Goal: Communication & Community: Answer question/provide support

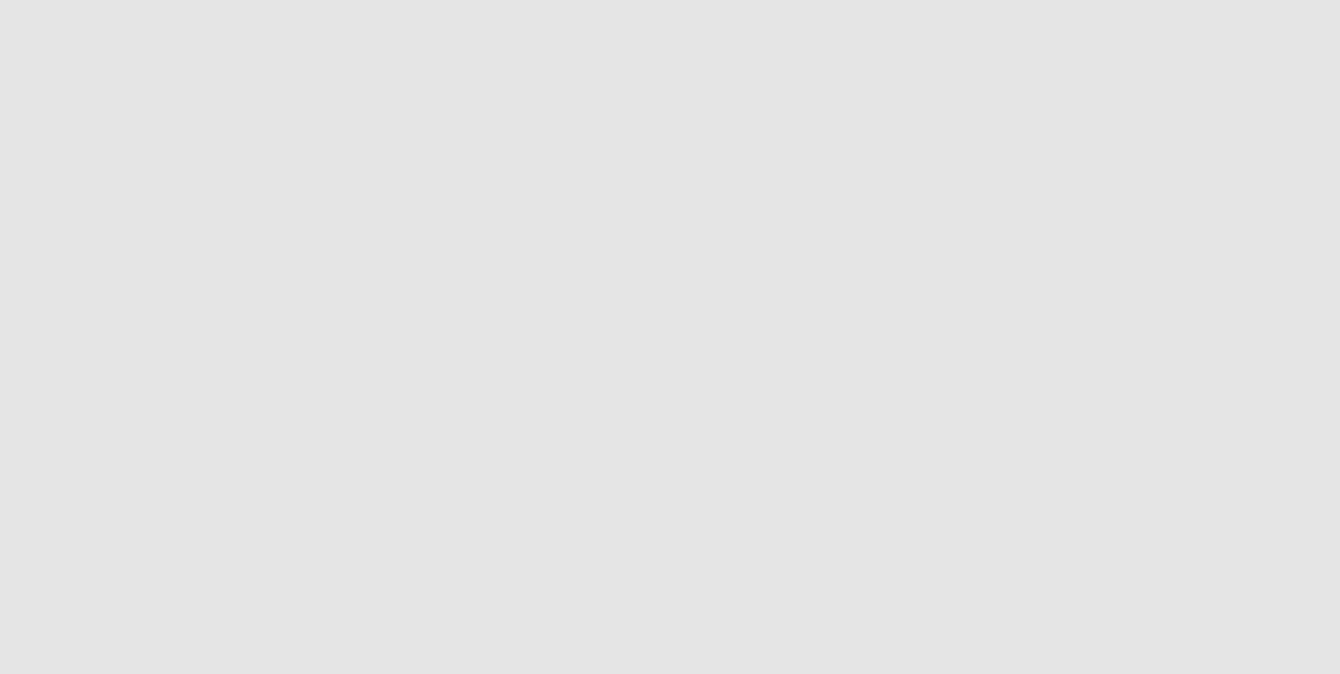
click at [512, 238] on app-root at bounding box center [670, 337] width 1340 height 674
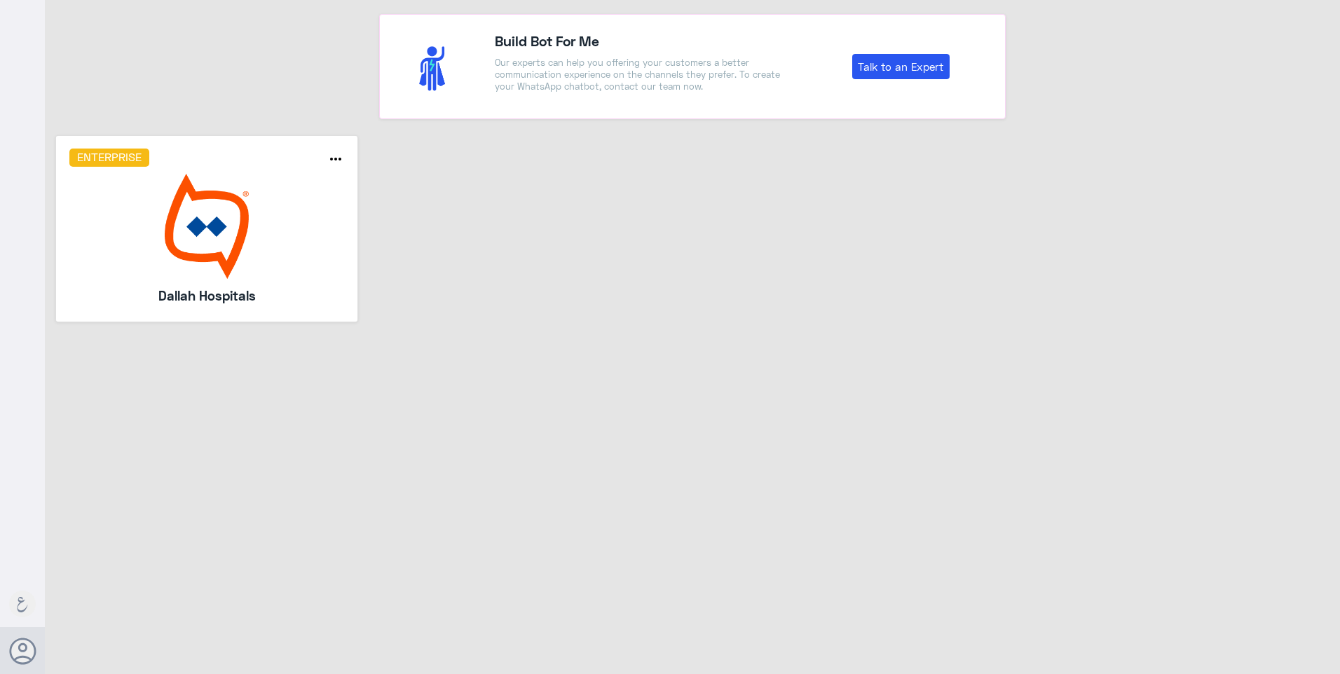
click at [199, 240] on img at bounding box center [206, 226] width 275 height 105
click at [222, 243] on img at bounding box center [206, 226] width 275 height 105
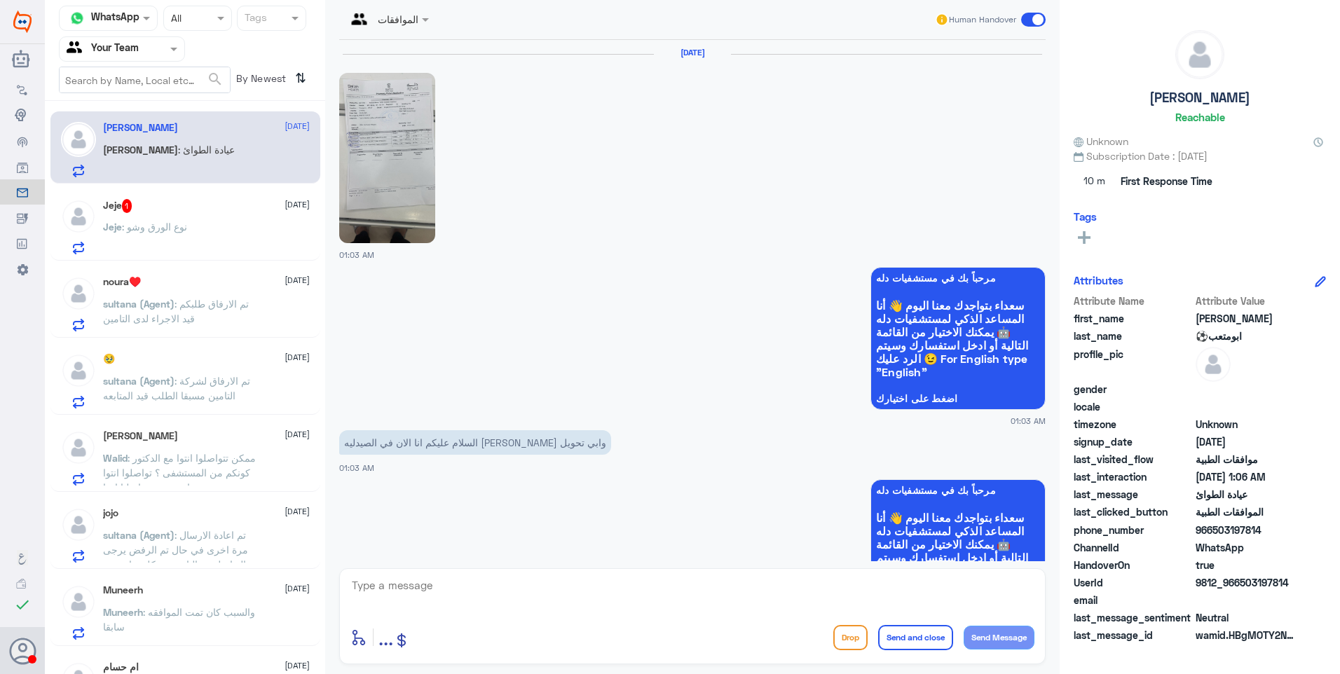
scroll to position [622, 0]
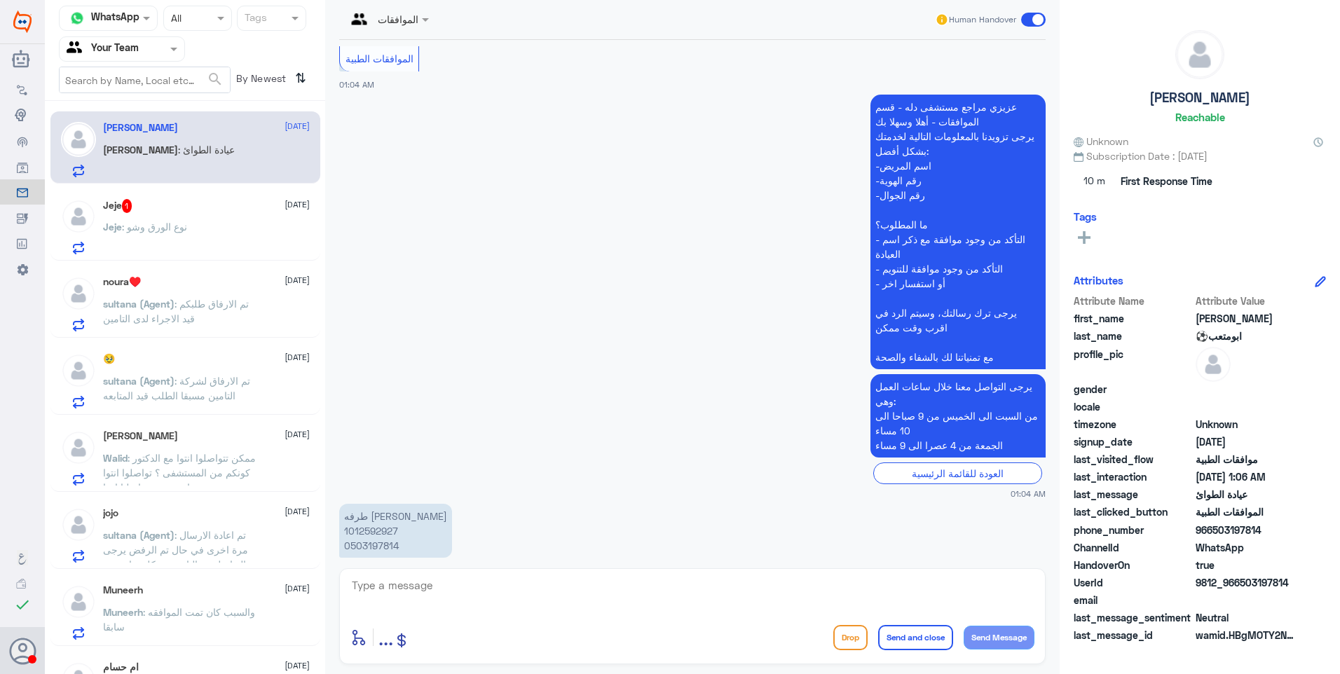
click at [133, 46] on input "text" at bounding box center [105, 49] width 77 height 16
click at [132, 168] on Team "Your Team" at bounding box center [114, 173] width 48 height 12
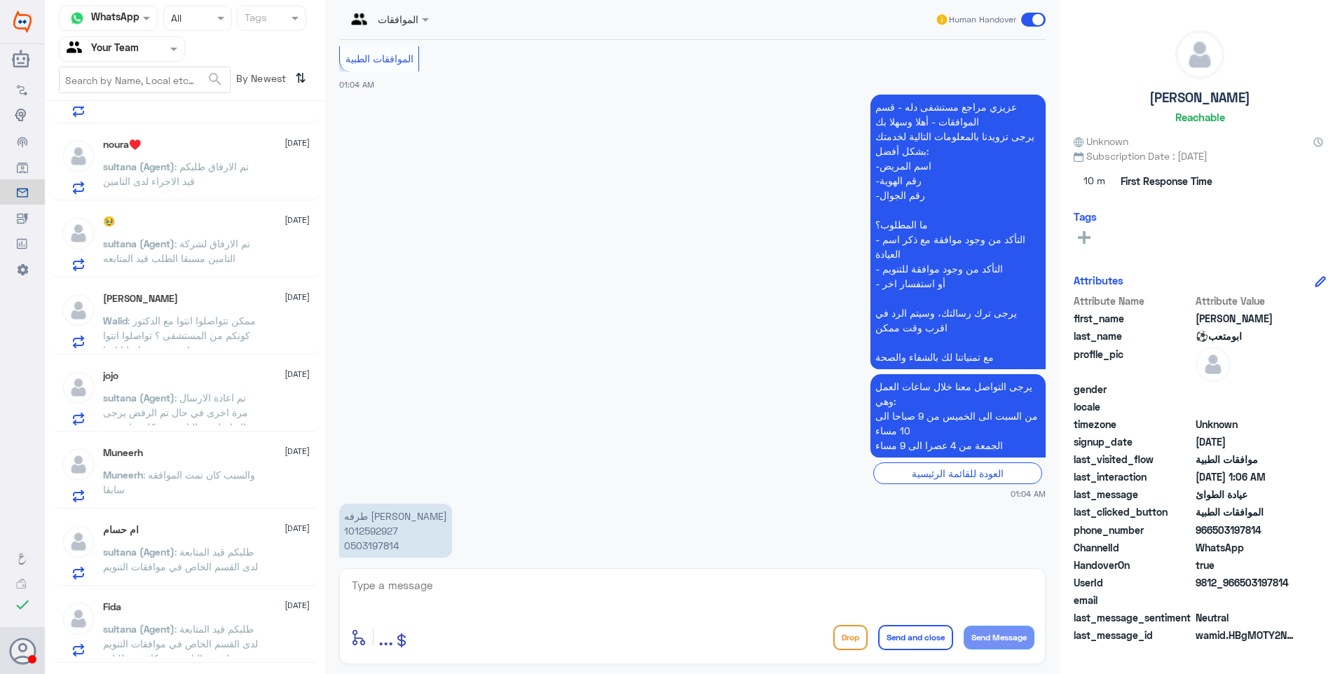
scroll to position [0, 0]
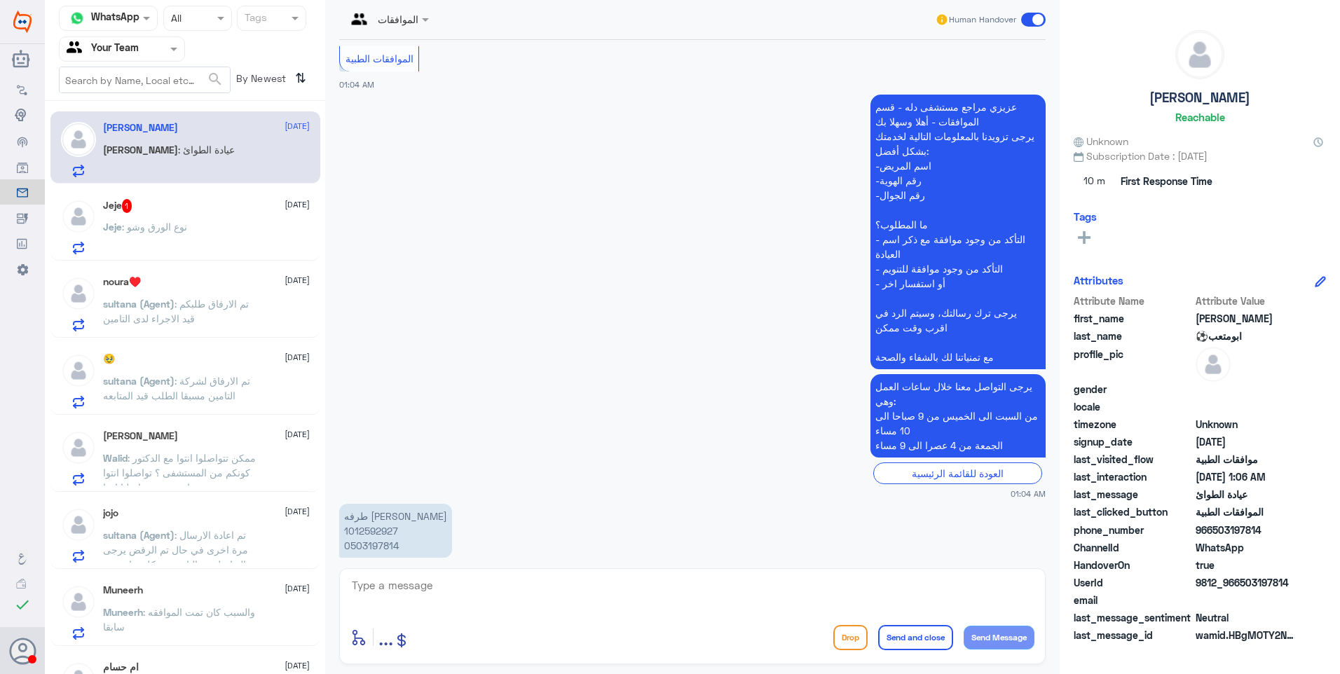
click at [185, 228] on div "Jeje : نوع الورق وشو" at bounding box center [206, 239] width 207 height 32
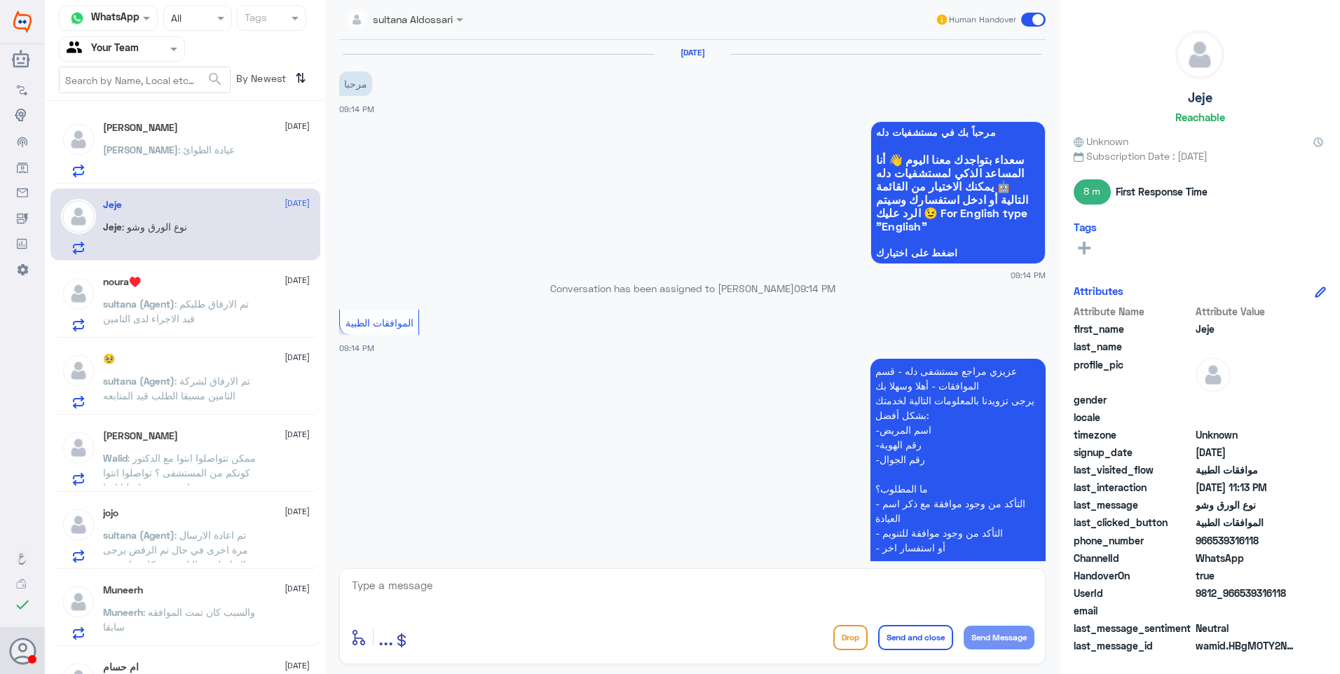
scroll to position [352, 0]
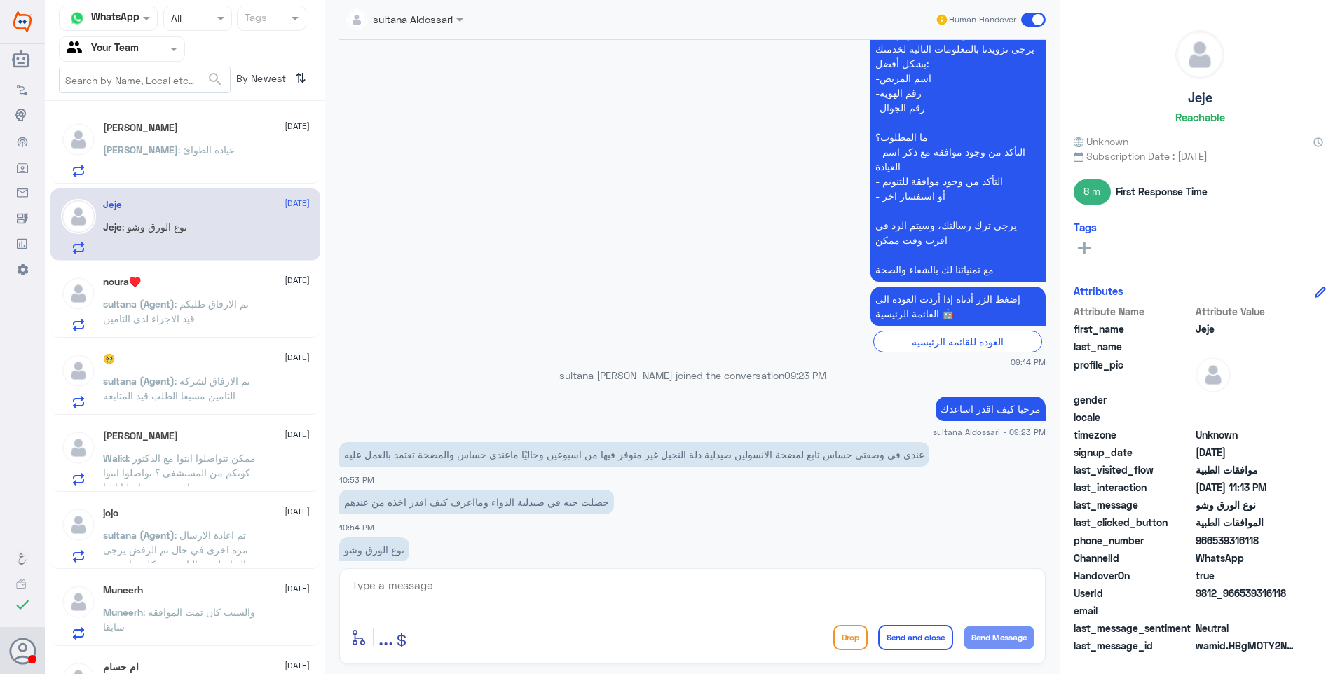
click at [189, 133] on div "عبدالله ابومتعب⚽️ 25 September" at bounding box center [206, 128] width 207 height 12
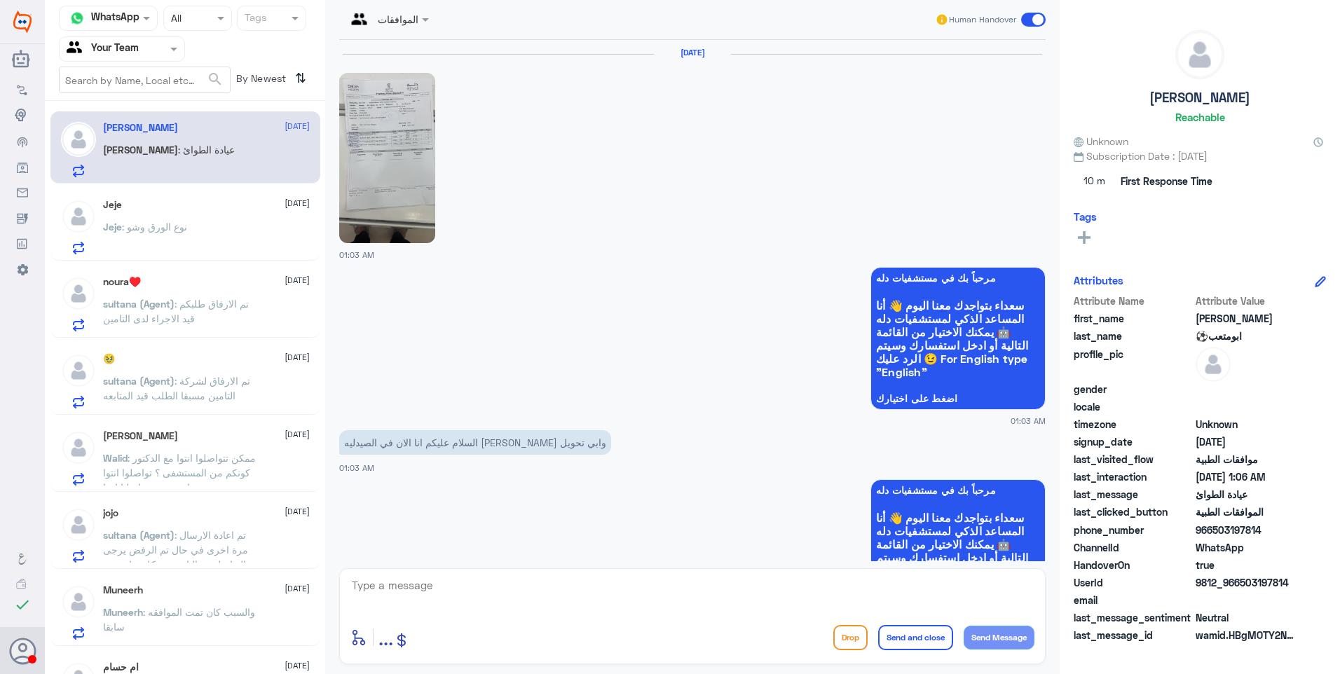
scroll to position [622, 0]
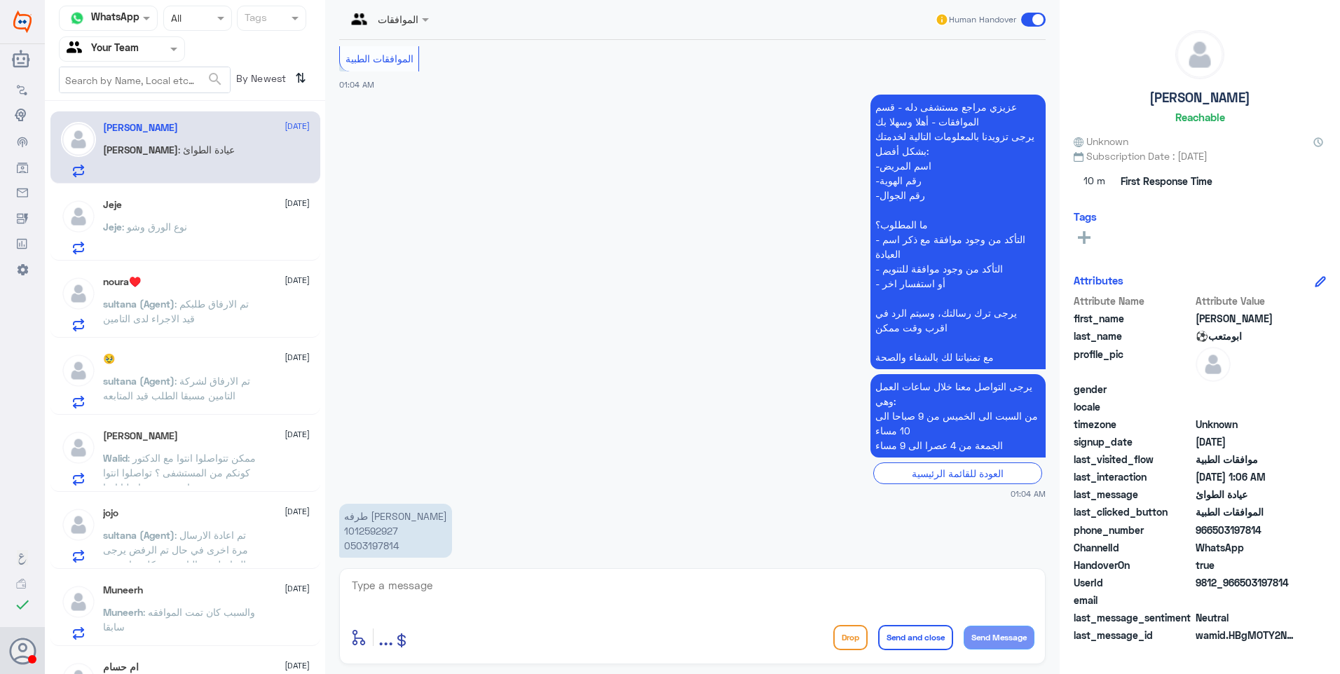
click at [371, 504] on p "طرفه ابراهيم الوثلان 1012592927 0503197814" at bounding box center [395, 531] width 113 height 54
copy p "1012592927"
click at [221, 203] on div "Jeje 24 September" at bounding box center [206, 205] width 207 height 12
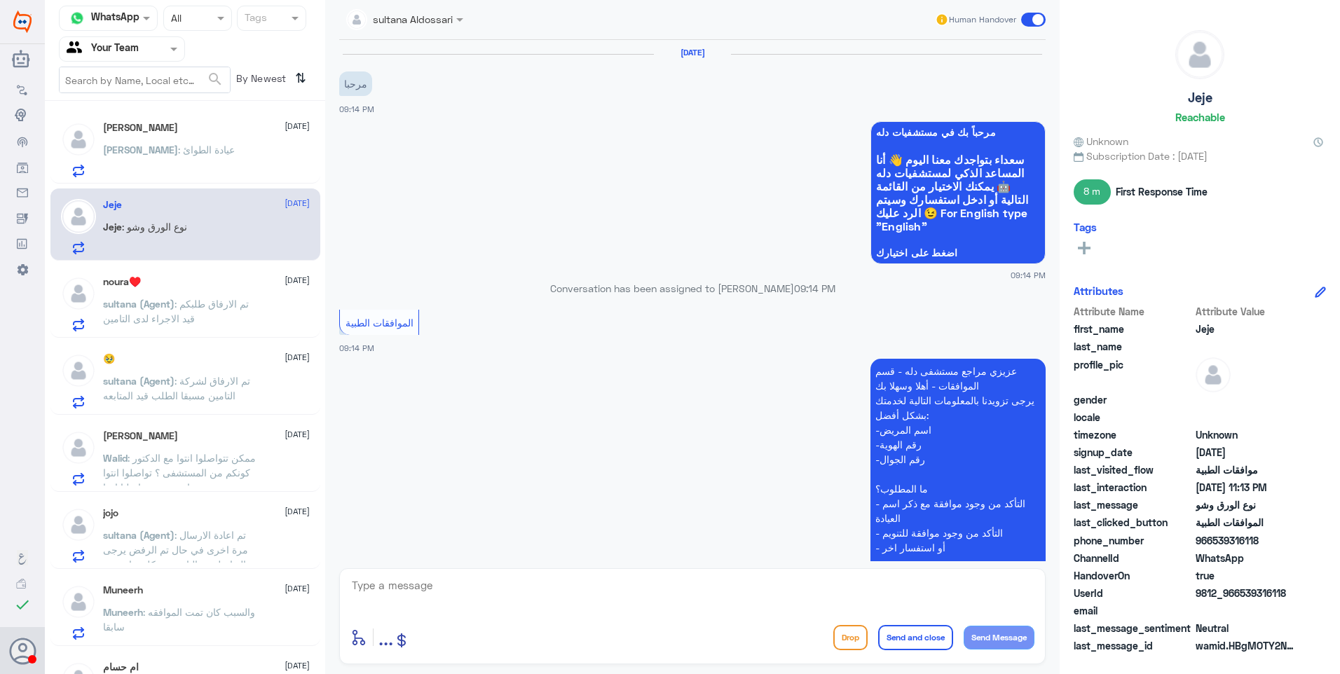
scroll to position [352, 0]
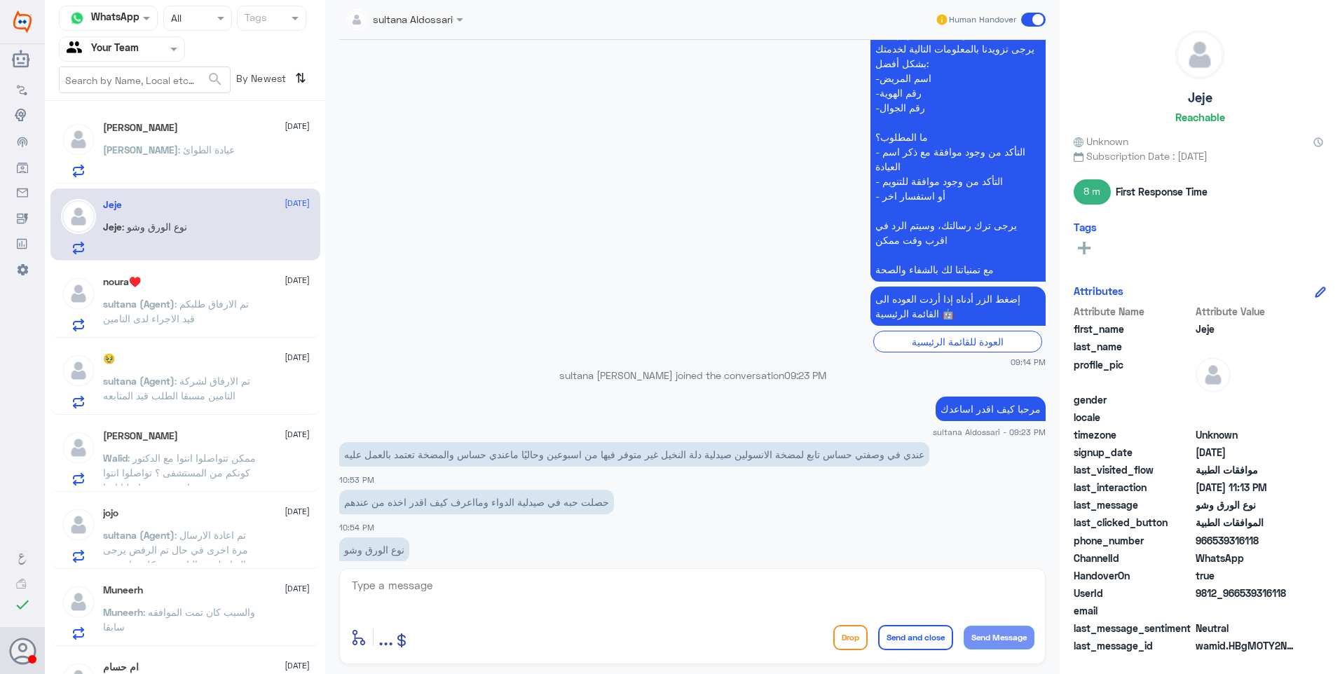
click at [221, 130] on div "عبدالله ابومتعب⚽️ 25 September" at bounding box center [206, 128] width 207 height 12
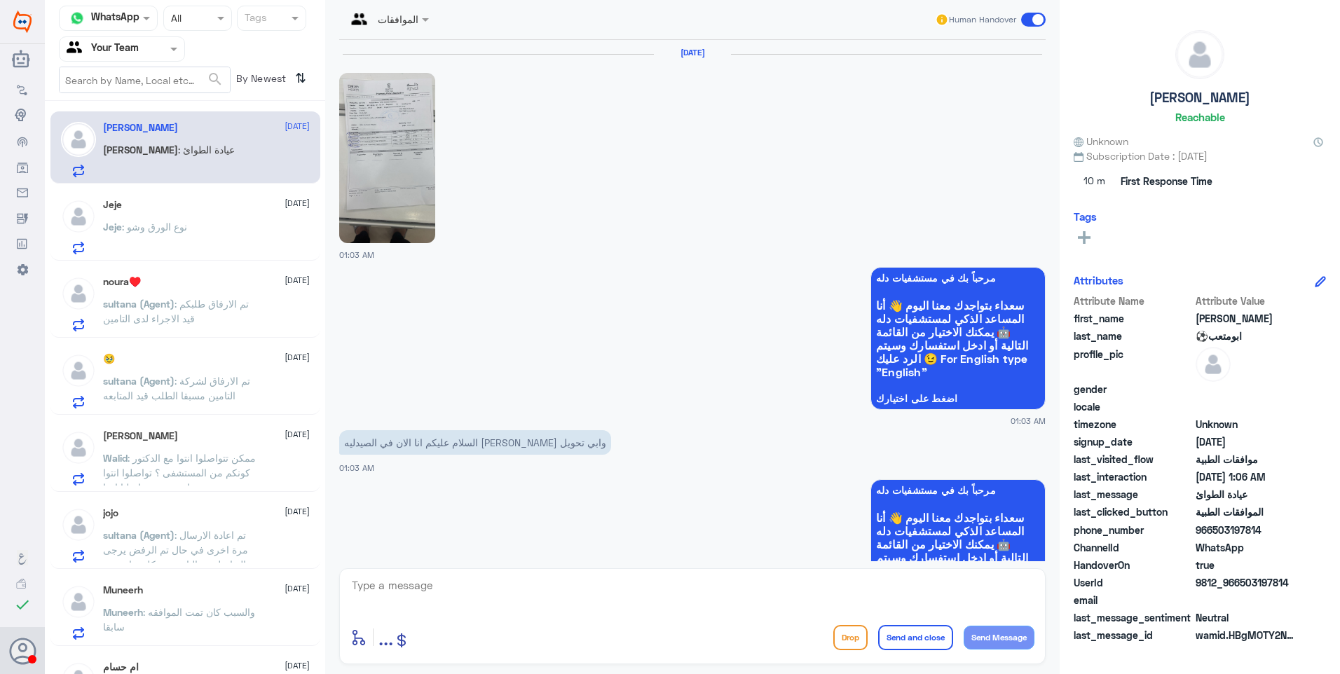
scroll to position [622, 0]
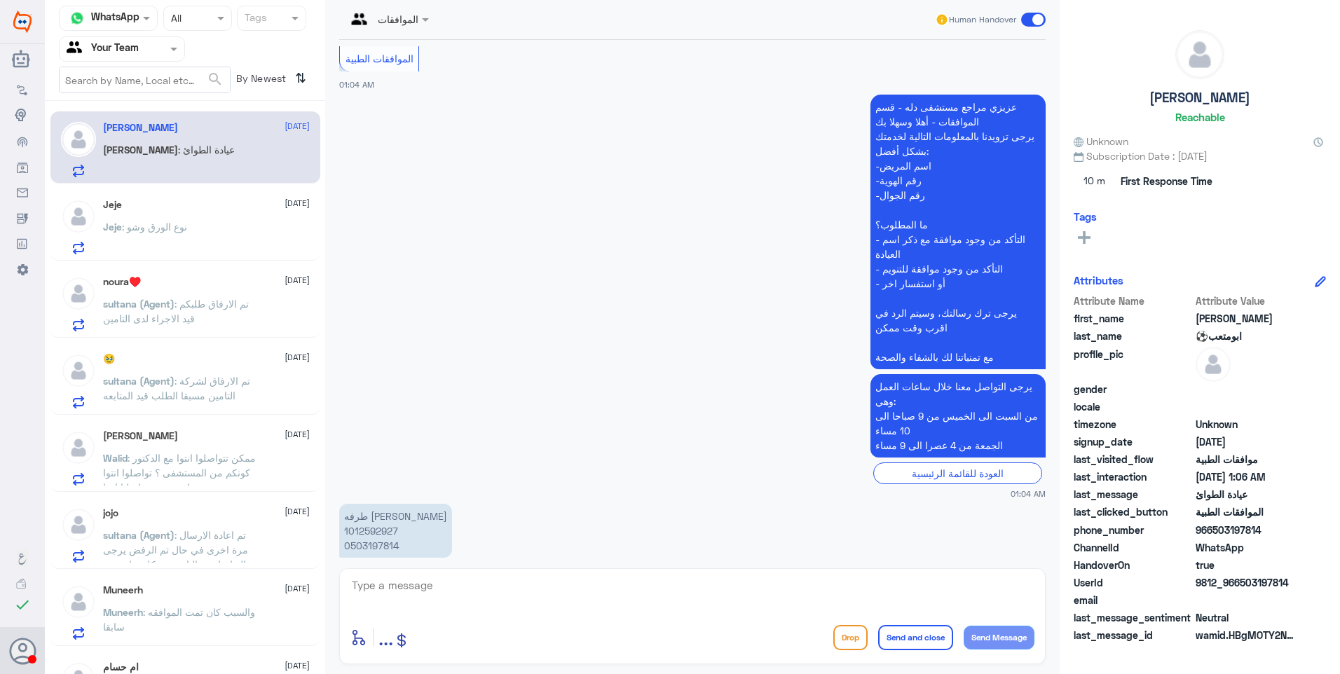
click at [381, 504] on p "طرفه ابراهيم الوثلان 1012592927 0503197814" at bounding box center [395, 531] width 113 height 54
copy p "1012592927"
click at [435, 504] on app-msgs-text "طرفه ابراهيم الوثلان 1012592927 0503197814" at bounding box center [692, 531] width 706 height 55
click at [422, 597] on textarea at bounding box center [692, 593] width 684 height 34
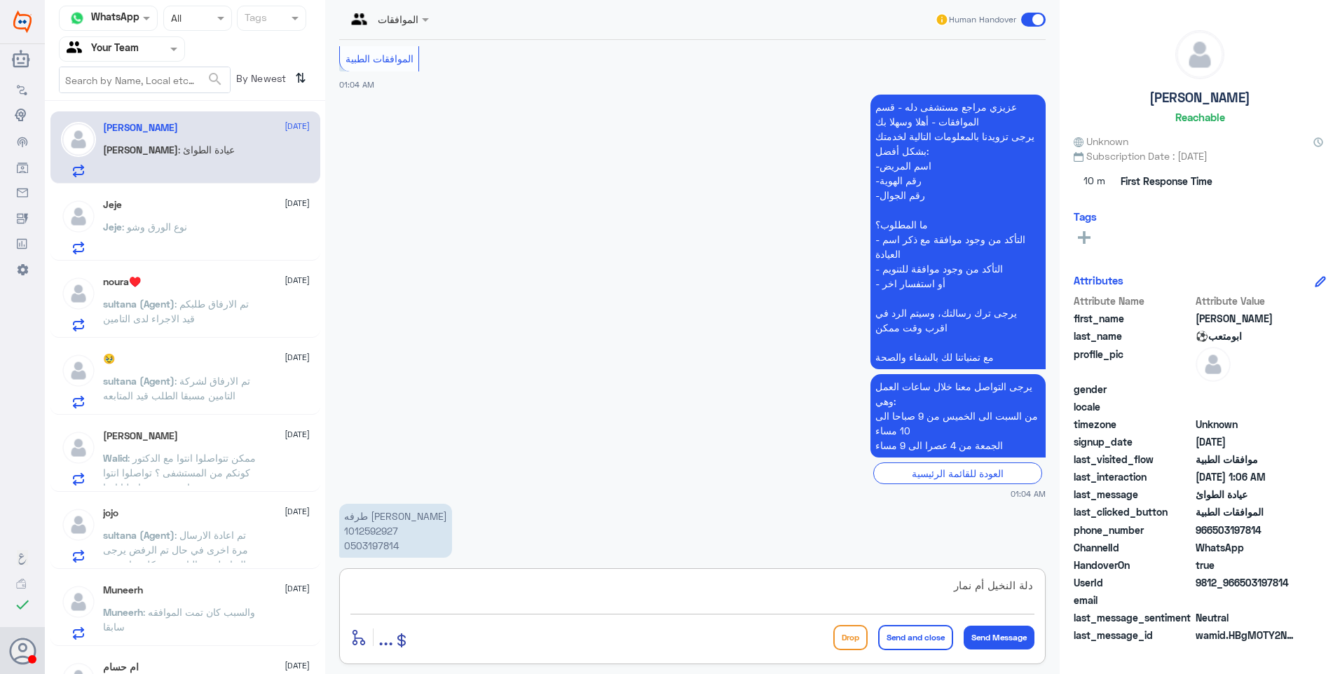
type textarea "دلة النخيل أم نمار؟"
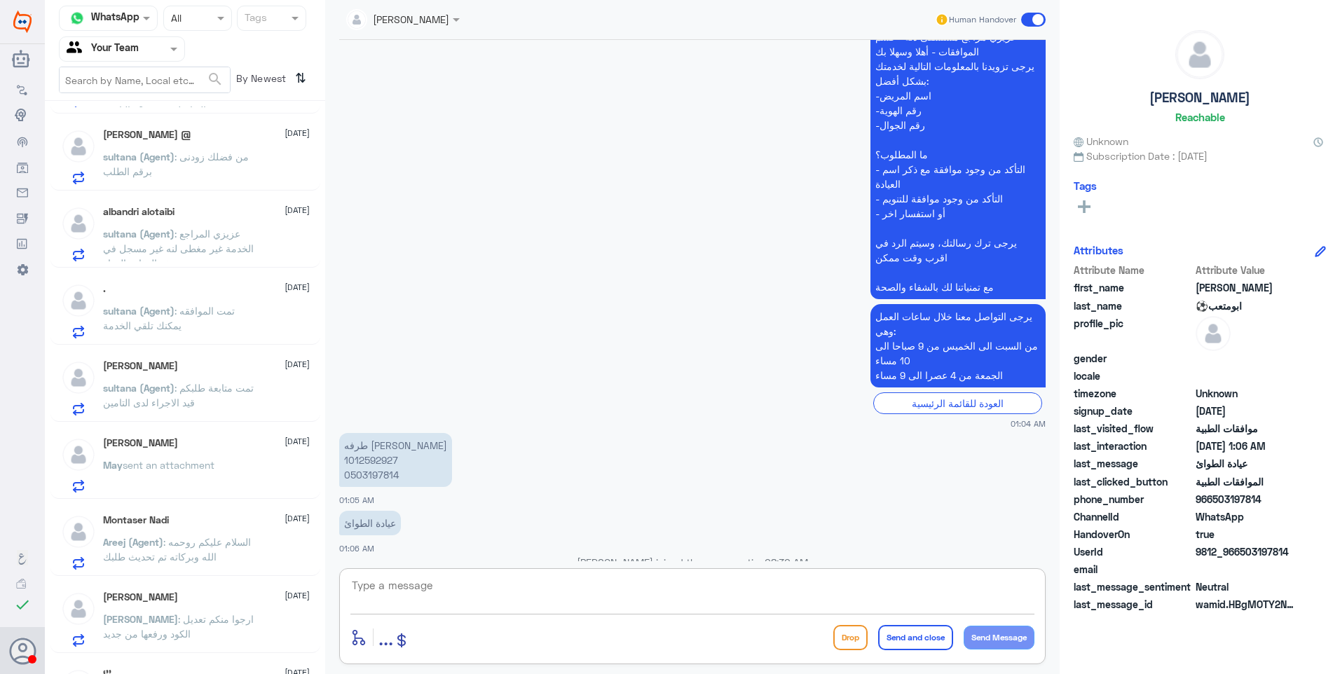
scroll to position [1052, 0]
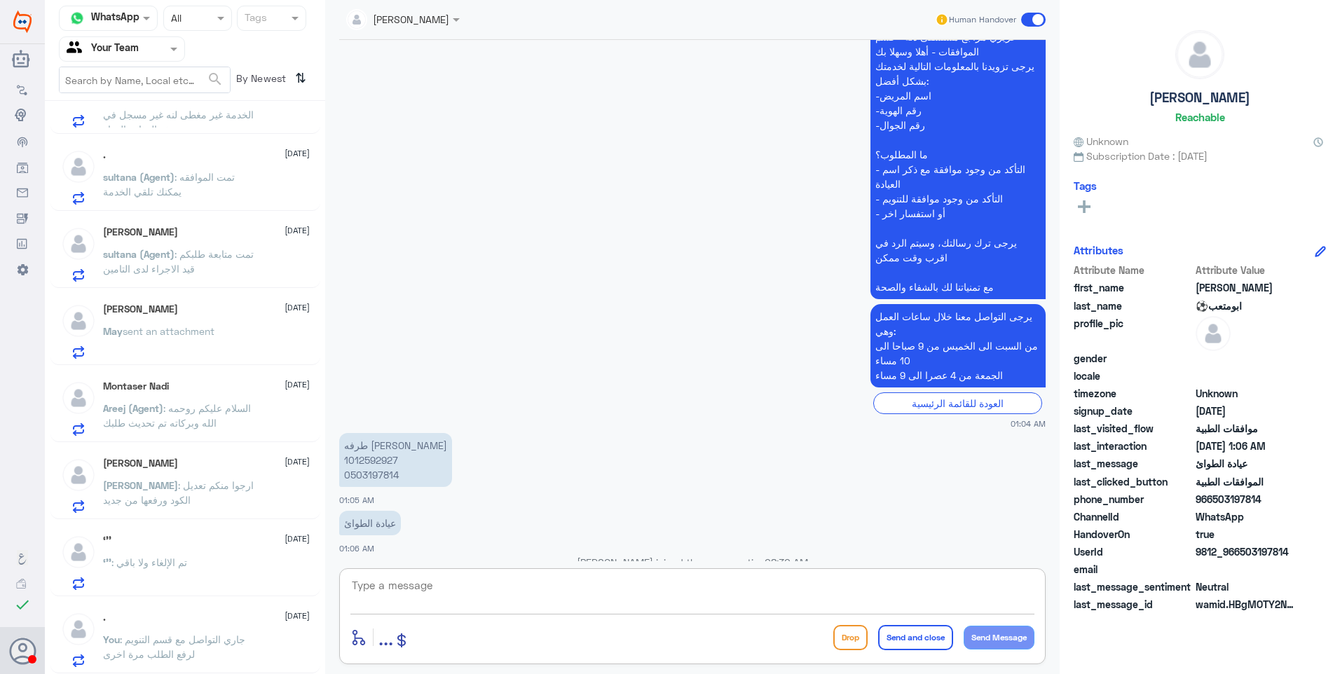
click at [188, 510] on p "Abdullah : ارجوا منكم تعديل الكود ورفعها من جديد" at bounding box center [182, 495] width 158 height 35
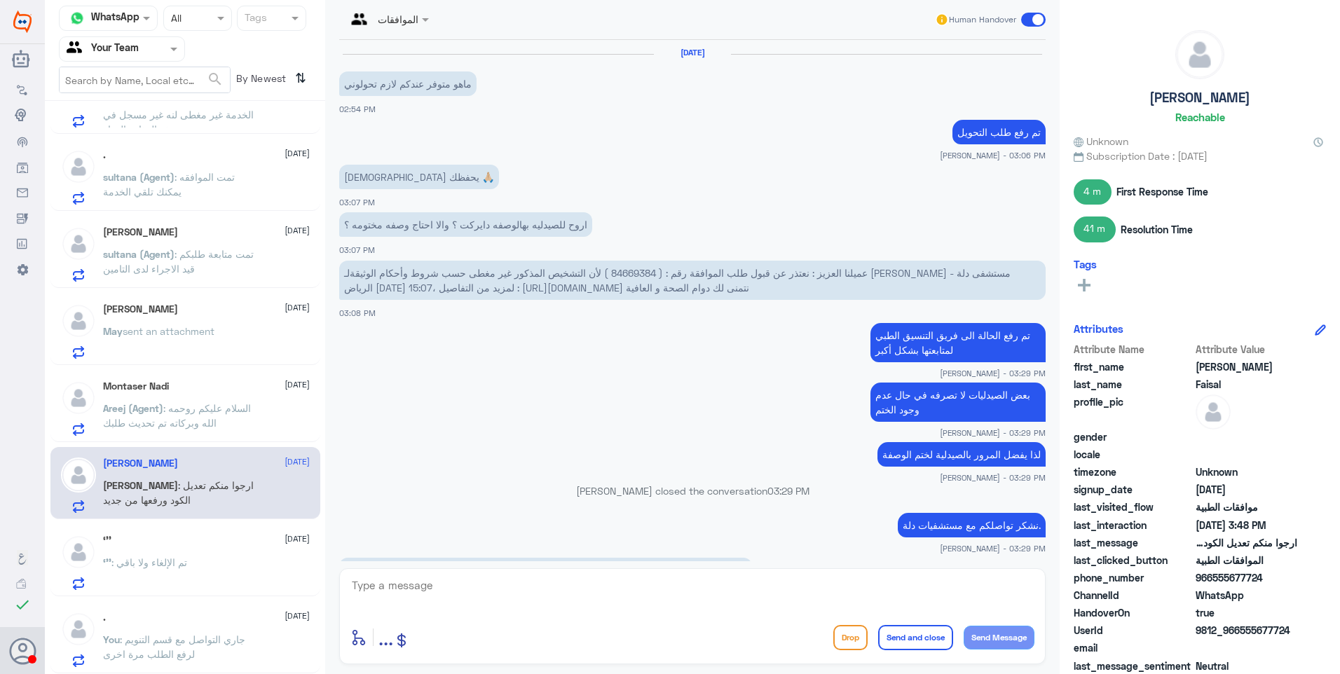
scroll to position [874, 0]
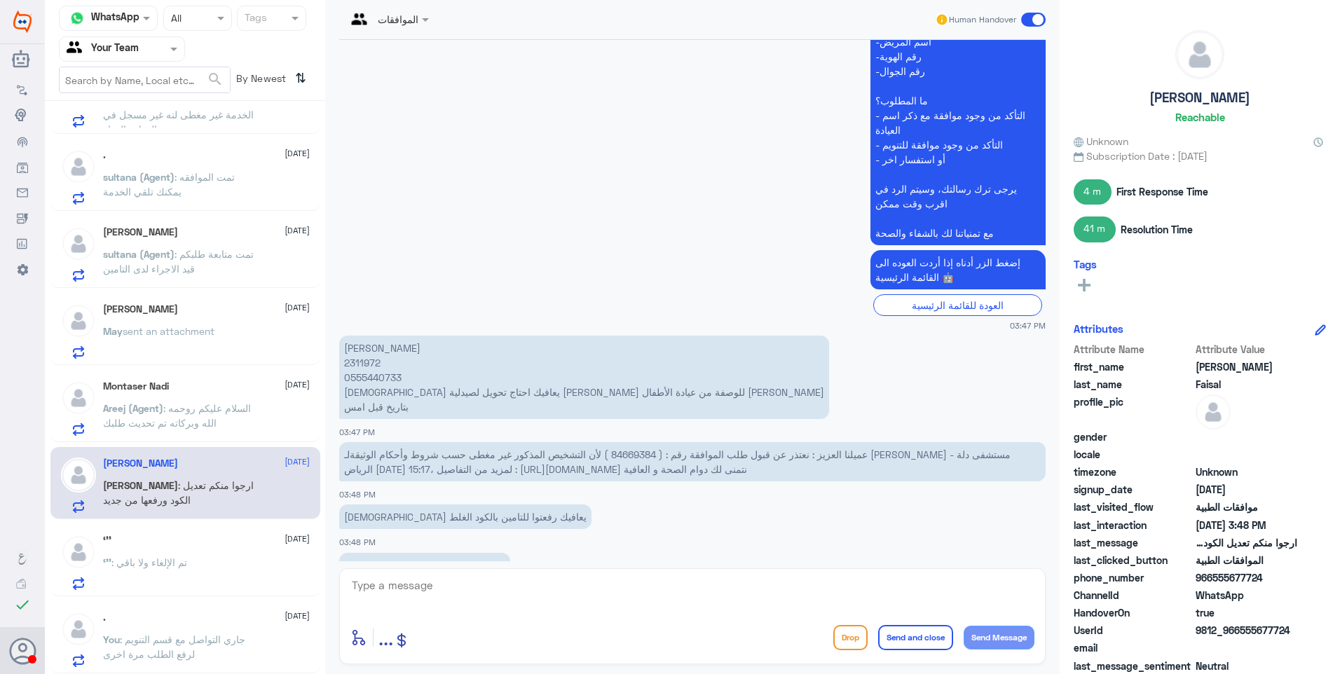
click at [207, 562] on div "‘’’ : تم الإلغاء ولا باقي" at bounding box center [206, 575] width 207 height 32
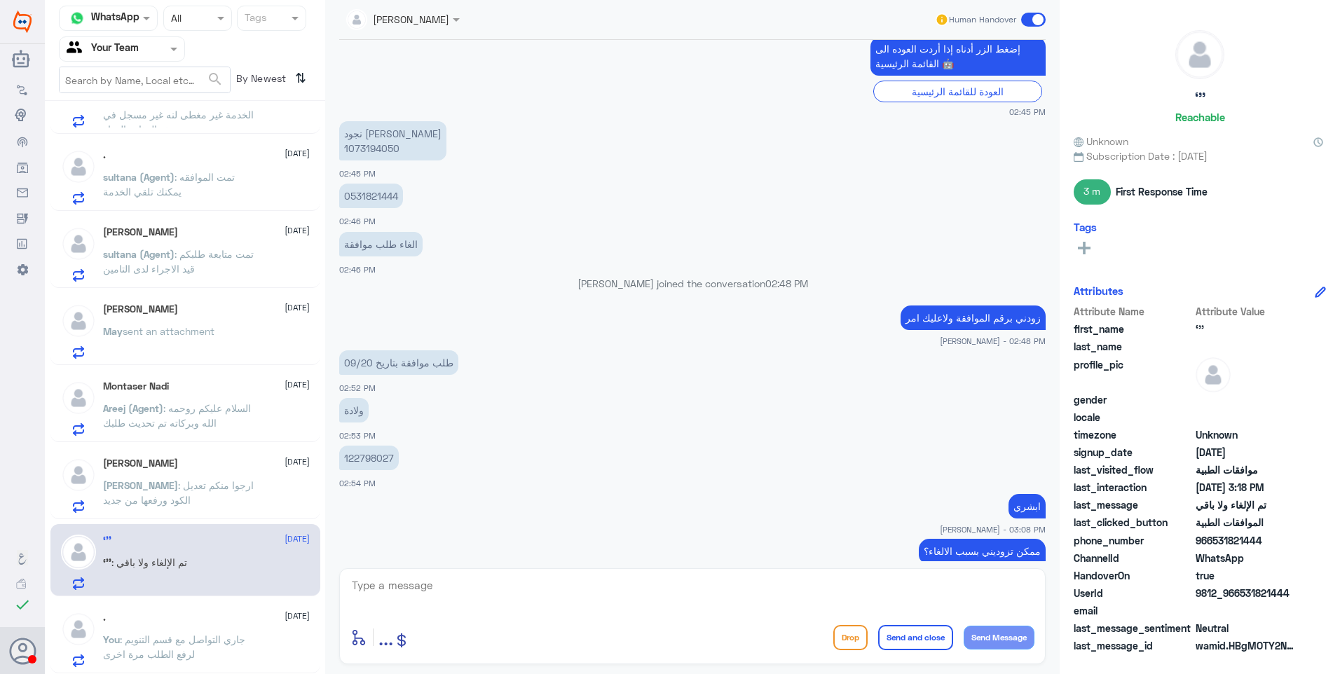
scroll to position [578, 0]
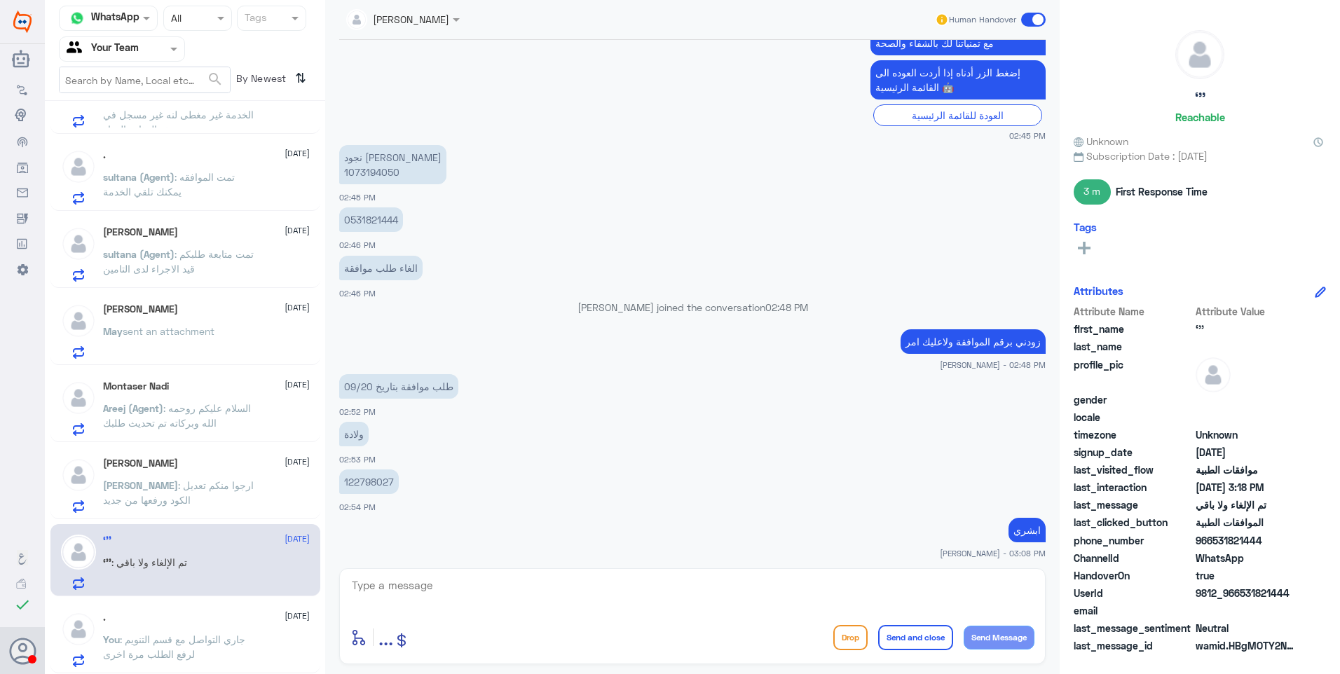
click at [372, 146] on p "نجود ذيب الدوسري 1073194050" at bounding box center [392, 164] width 107 height 39
copy p "1073194050"
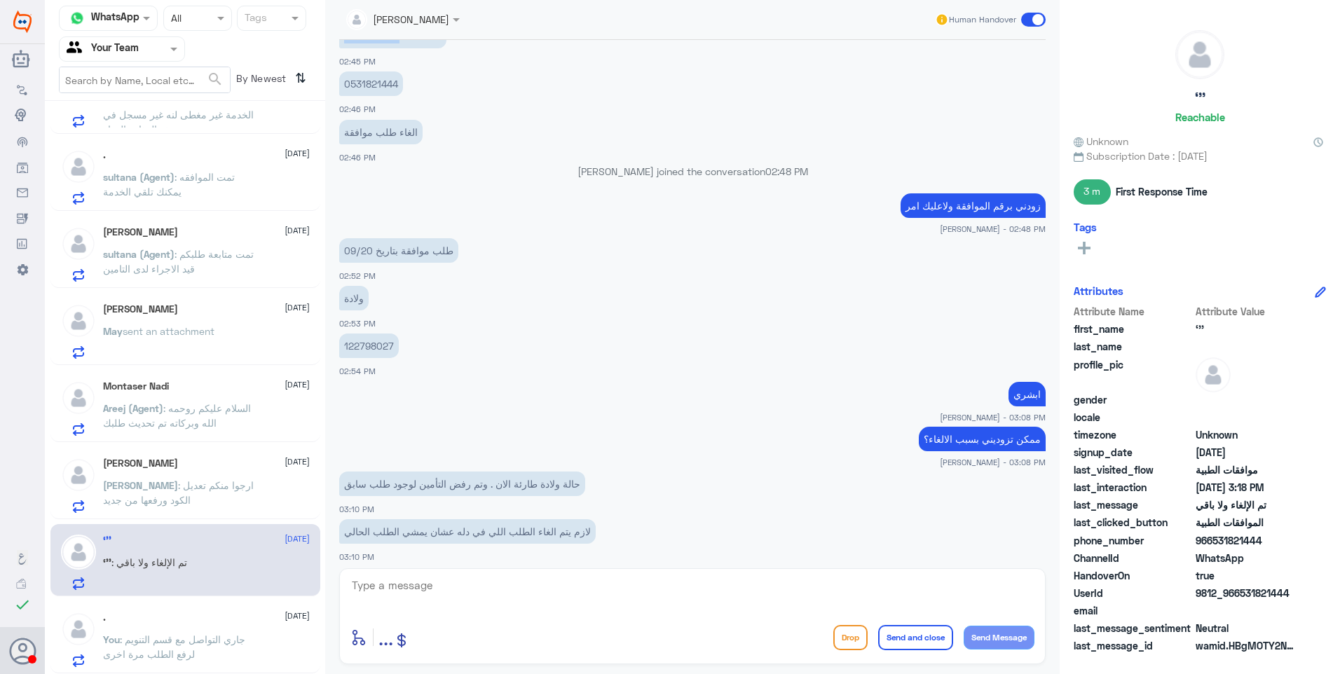
scroll to position [718, 0]
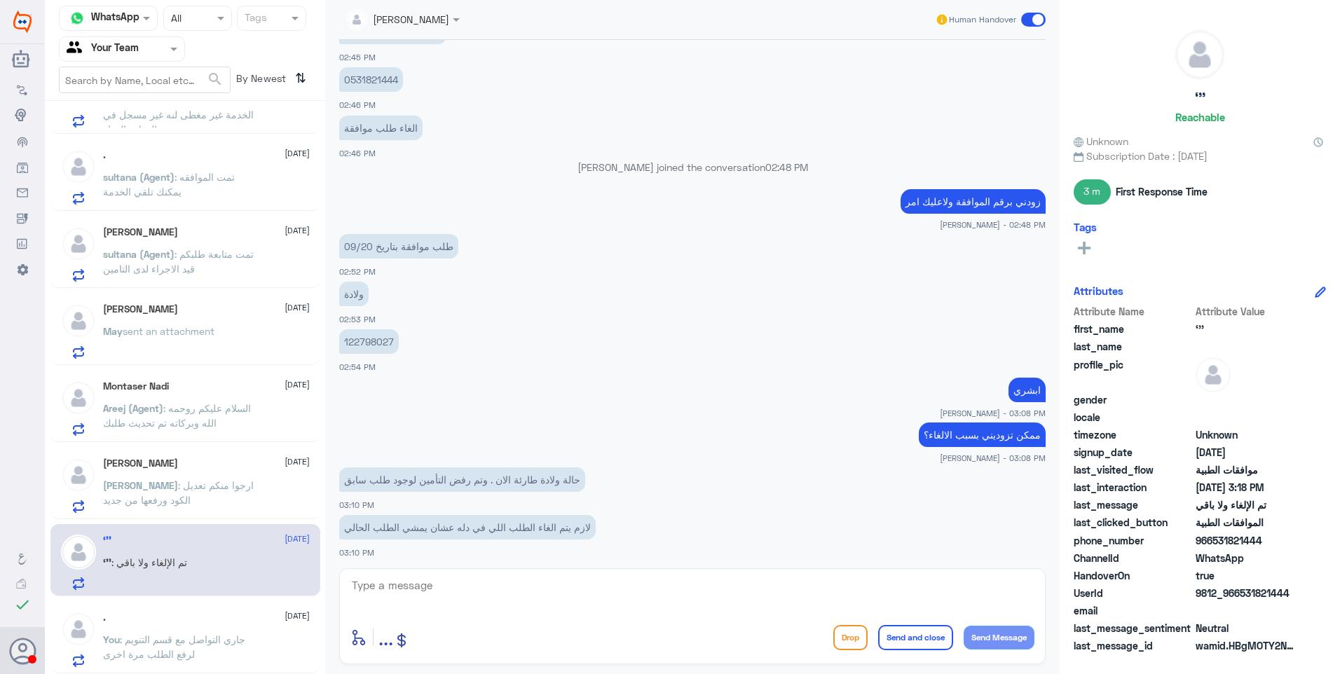
click at [370, 329] on p "122798027" at bounding box center [369, 341] width 60 height 25
copy p "122798027"
click at [454, 585] on textarea at bounding box center [692, 593] width 684 height 34
type textarea "م"
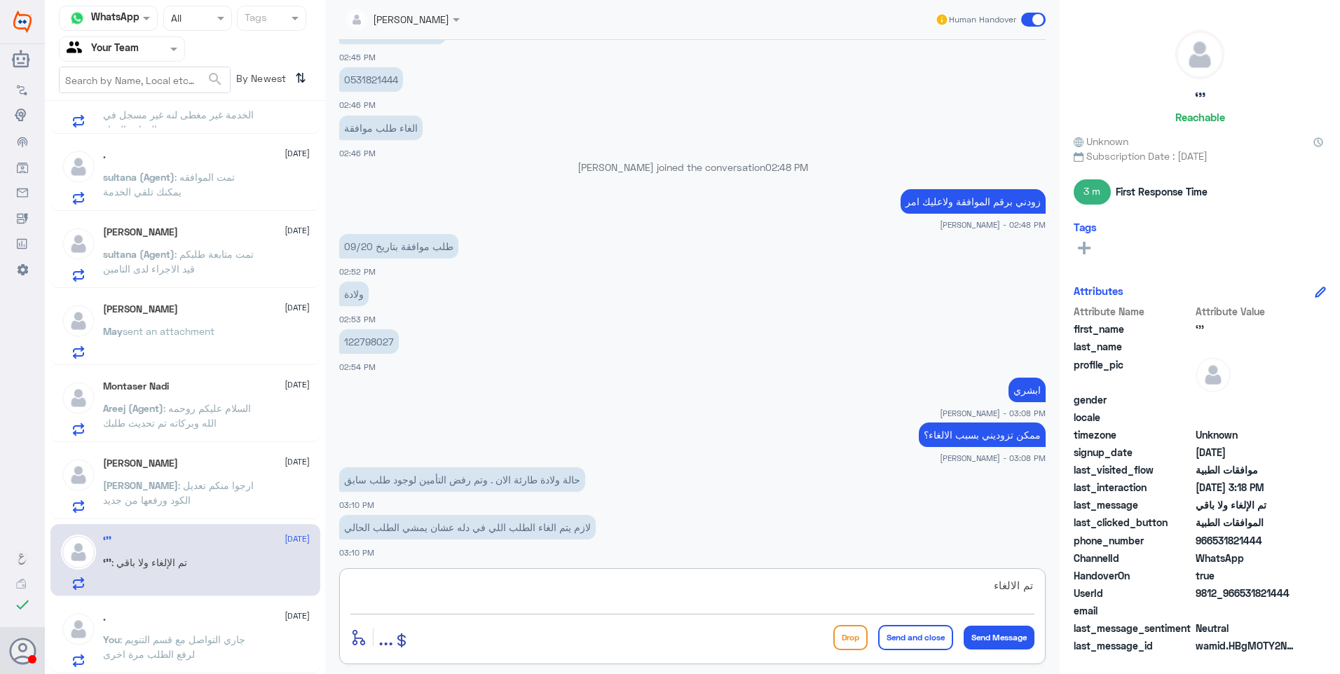
type textarea "تم الالغاء"
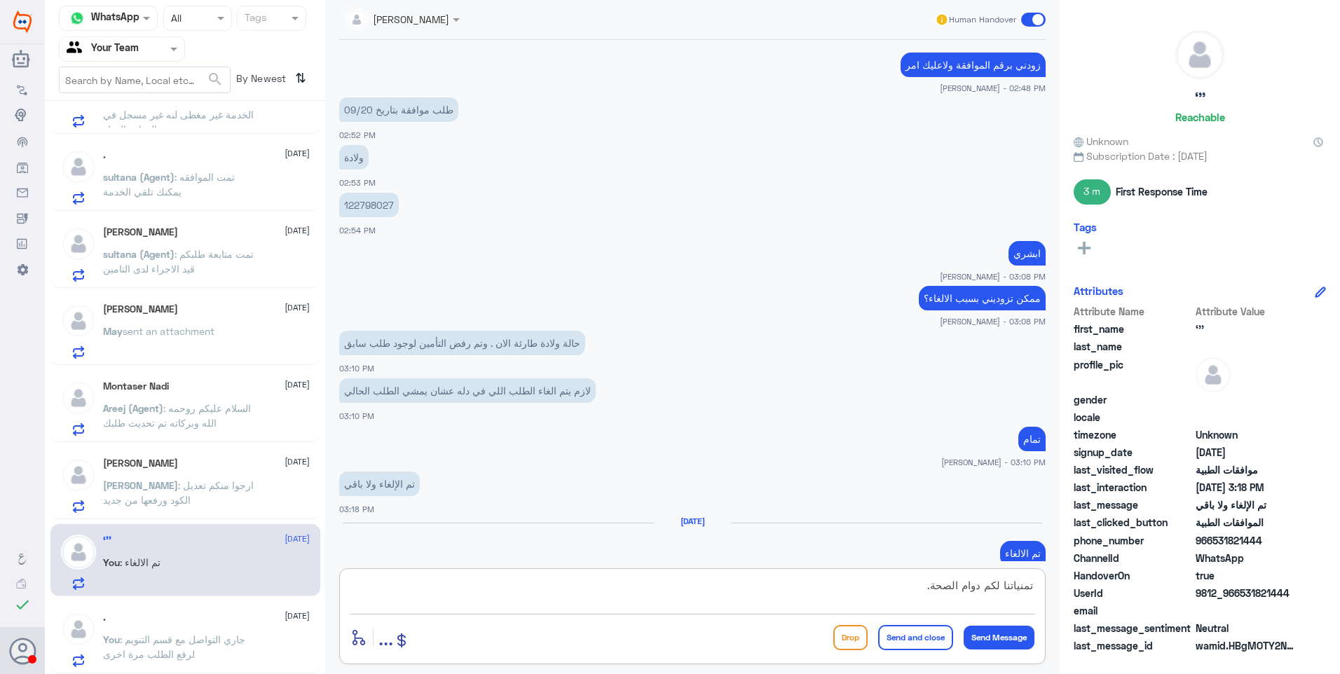
type textarea "تمنياتنا لكم دوام الصحة."
click at [931, 636] on button "Send and close" at bounding box center [915, 637] width 75 height 25
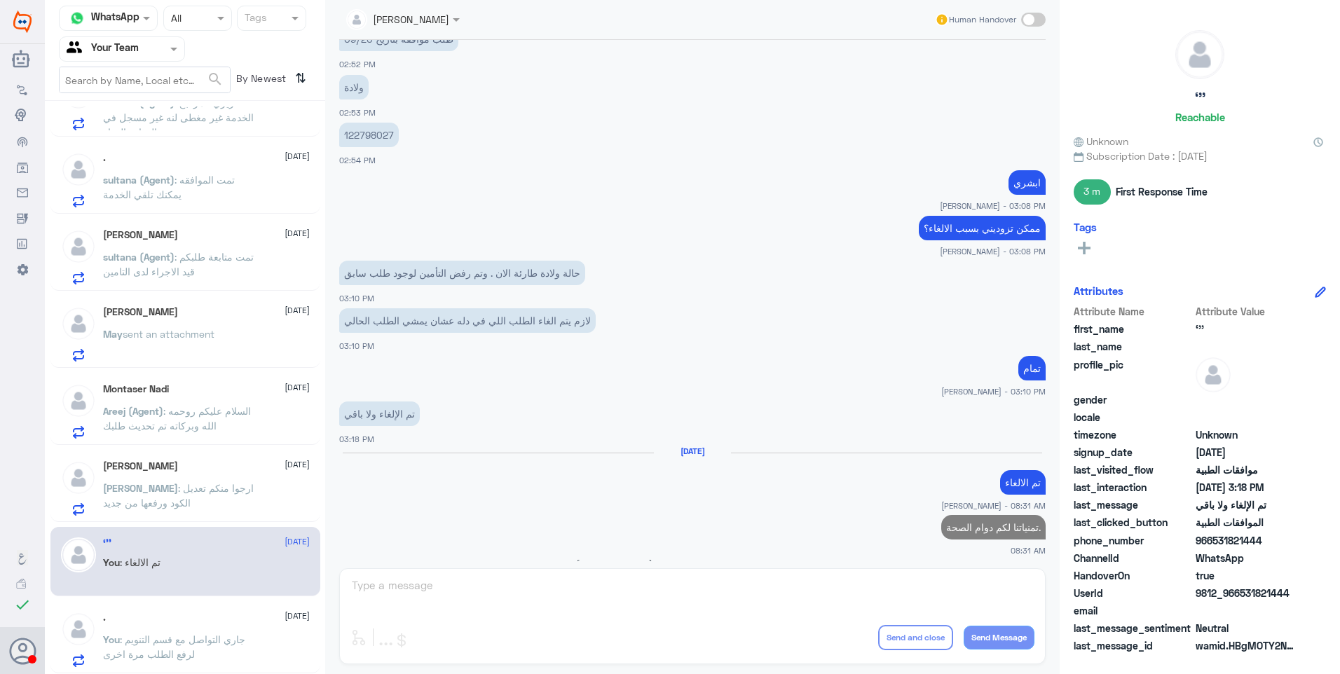
scroll to position [1049, 0]
click at [214, 637] on span ": جاري التواصل مع قسم التنويم لرفع الطلب مرة اخرى" at bounding box center [174, 647] width 142 height 27
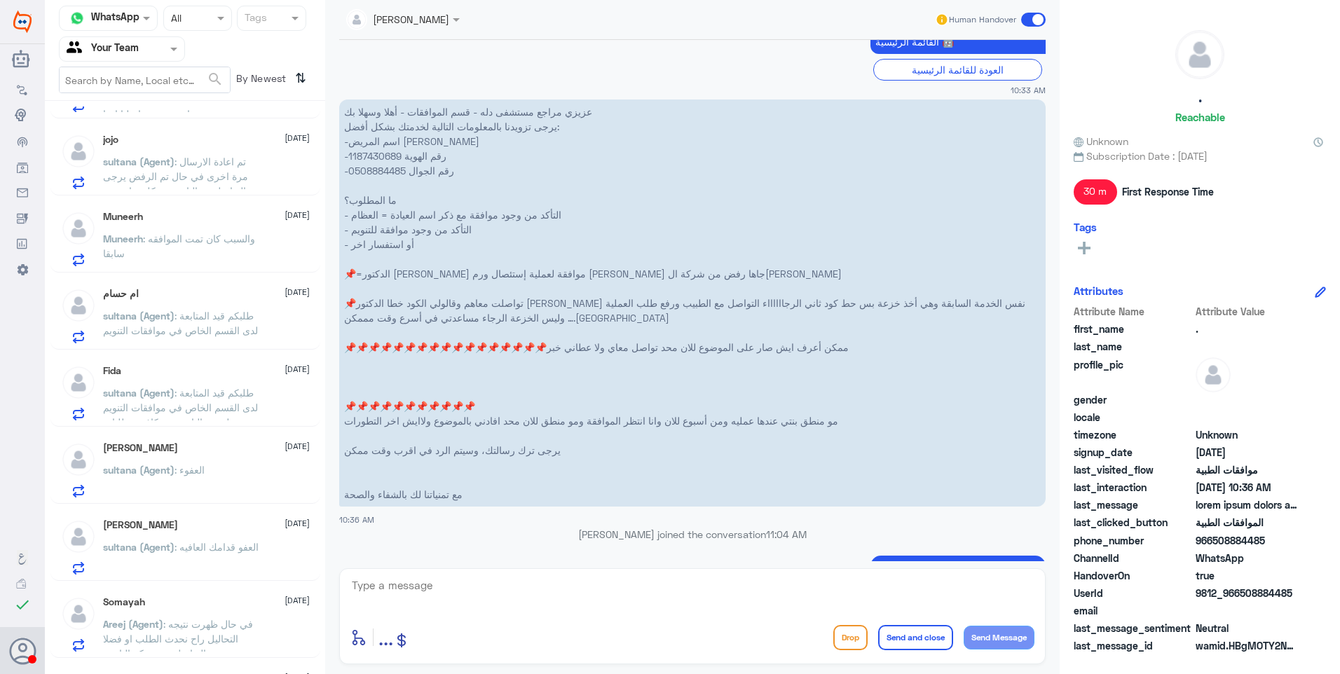
scroll to position [420, 0]
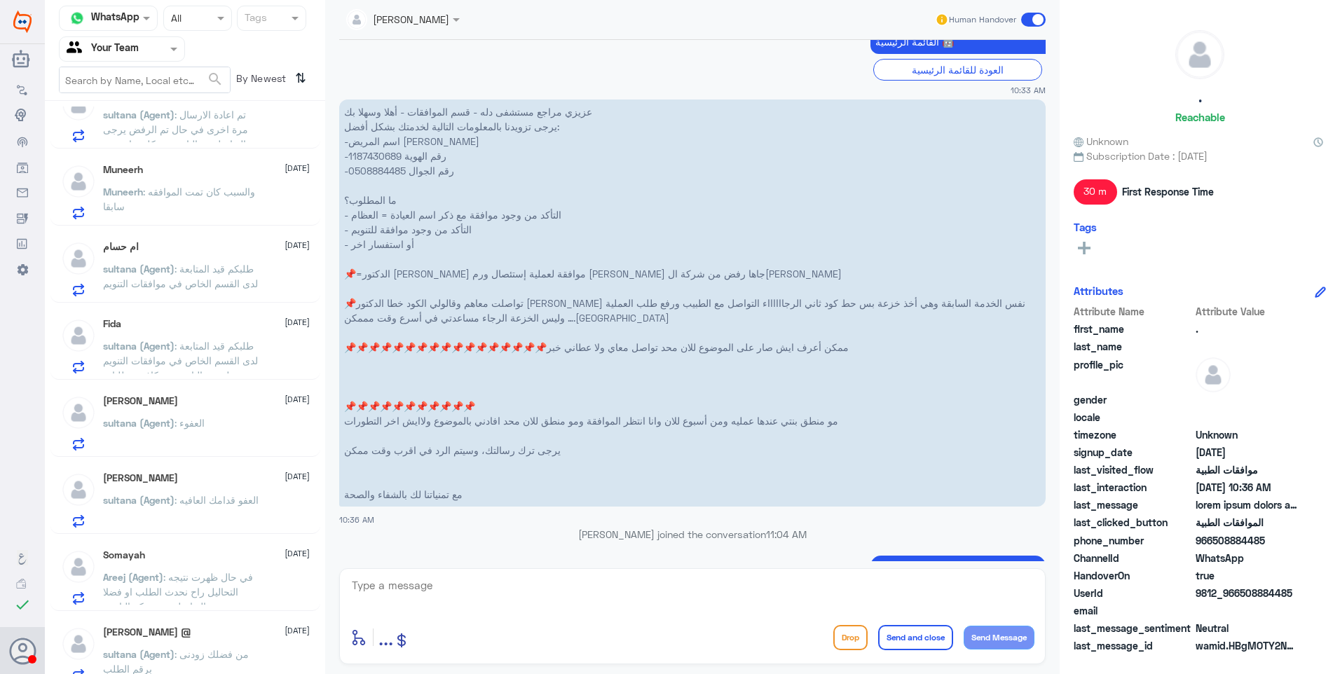
click at [198, 328] on div "Fida 24 September" at bounding box center [206, 324] width 207 height 12
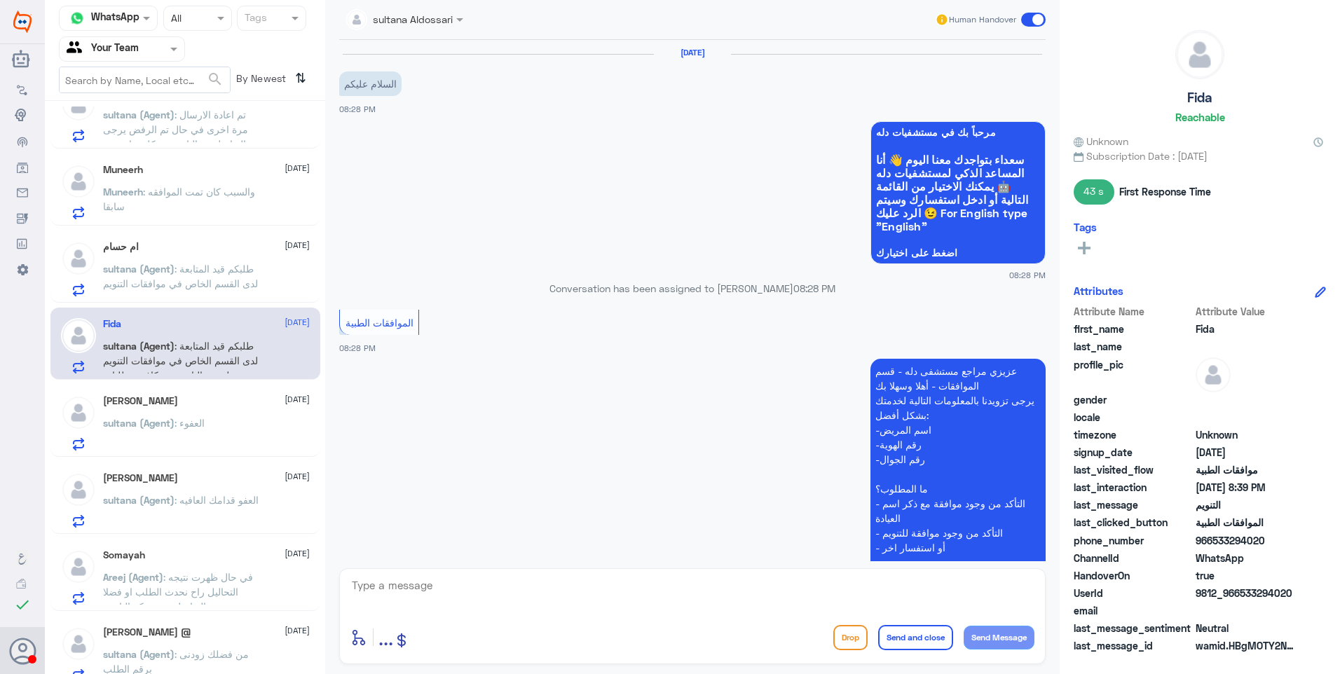
scroll to position [512, 0]
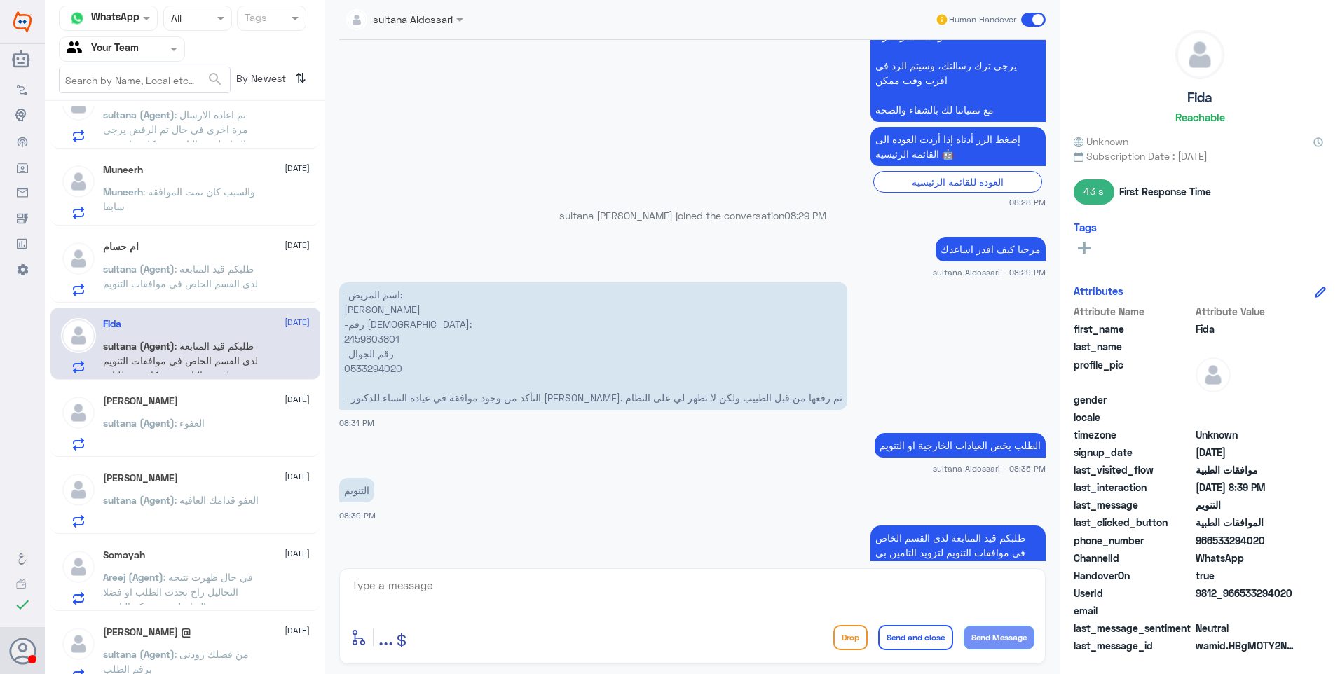
click at [215, 270] on span ": طلبكم قيد المتابعة لدى القسم الخاص في موافقات التنويم" at bounding box center [180, 276] width 155 height 27
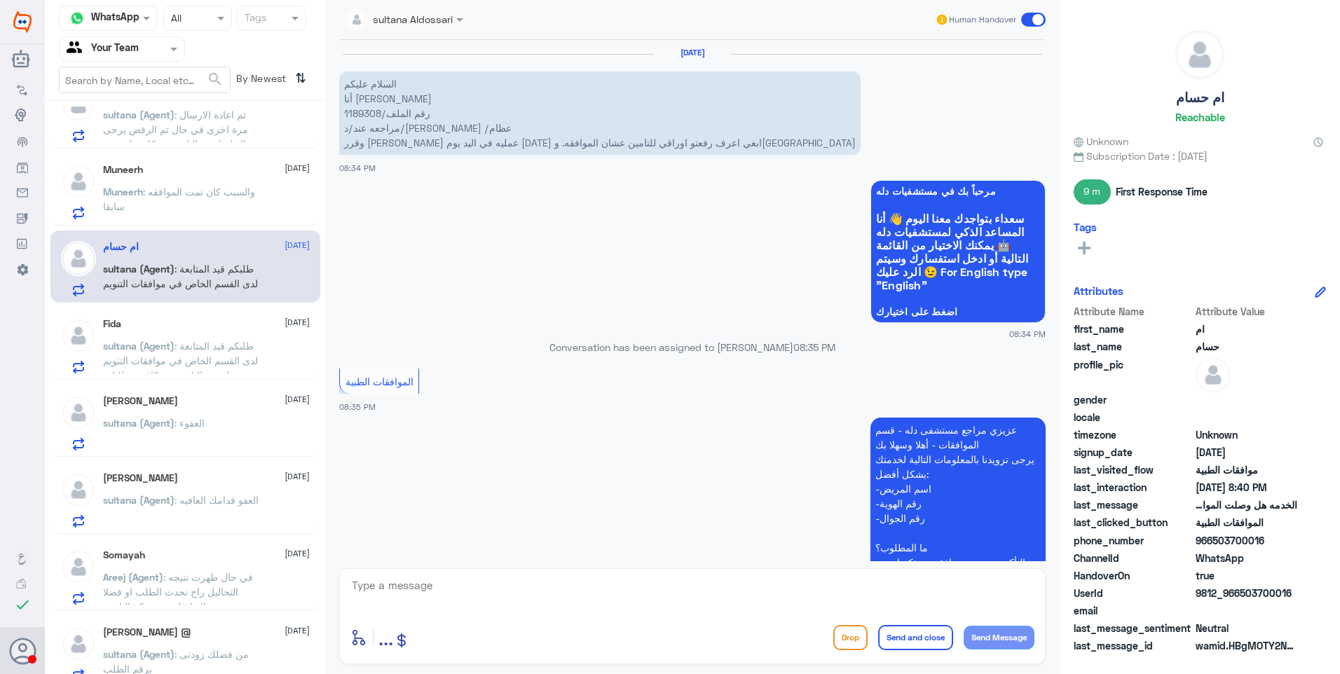
scroll to position [465, 0]
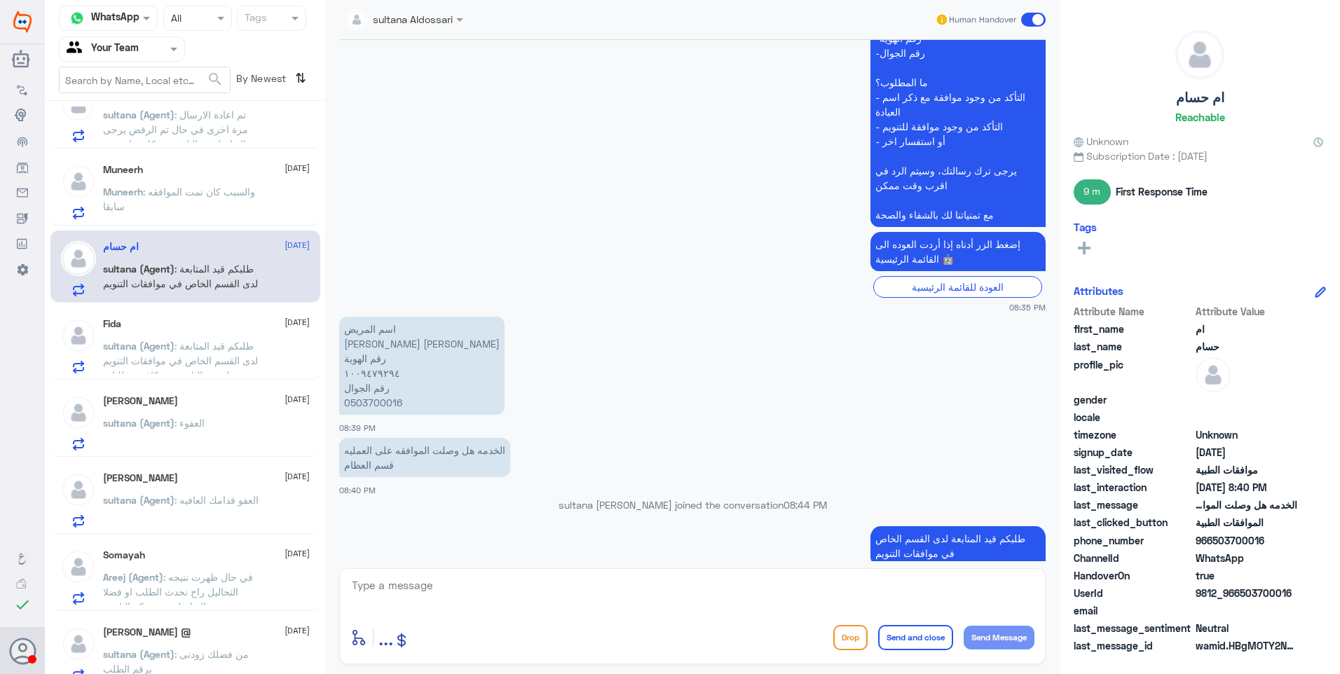
click at [177, 406] on div "Abu Ibrahem 24 September" at bounding box center [206, 401] width 207 height 12
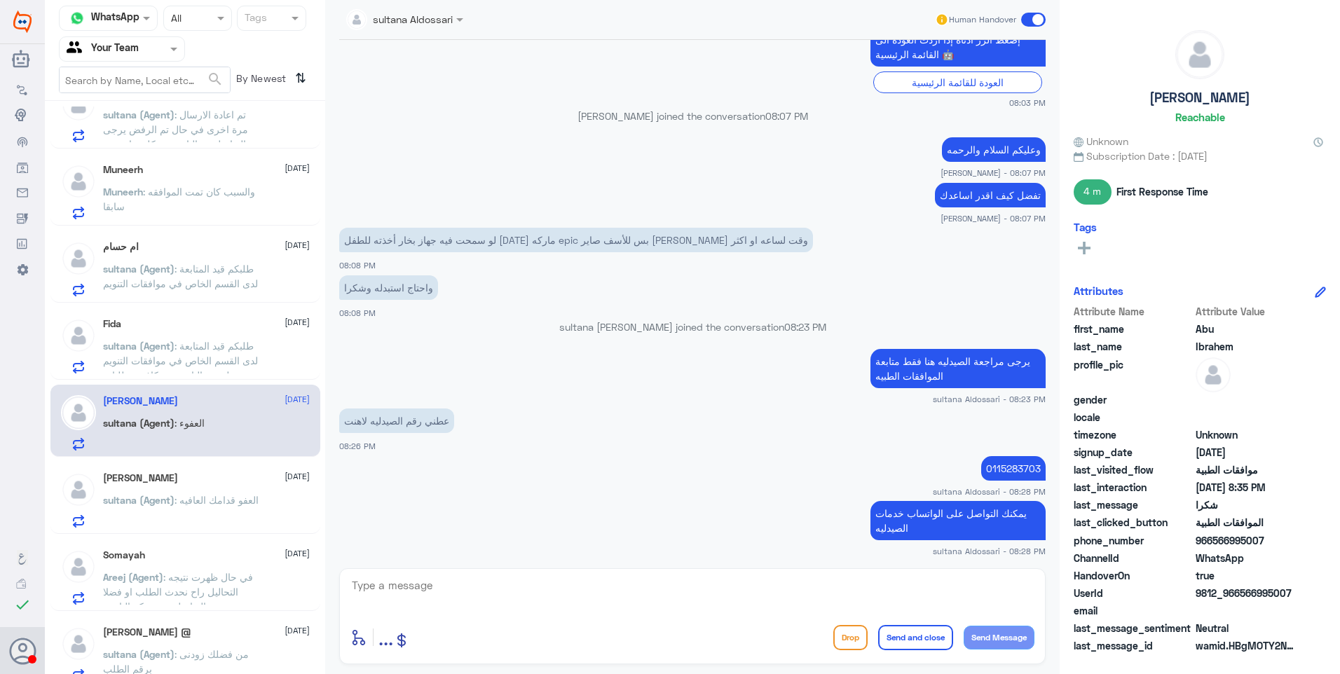
scroll to position [758, 0]
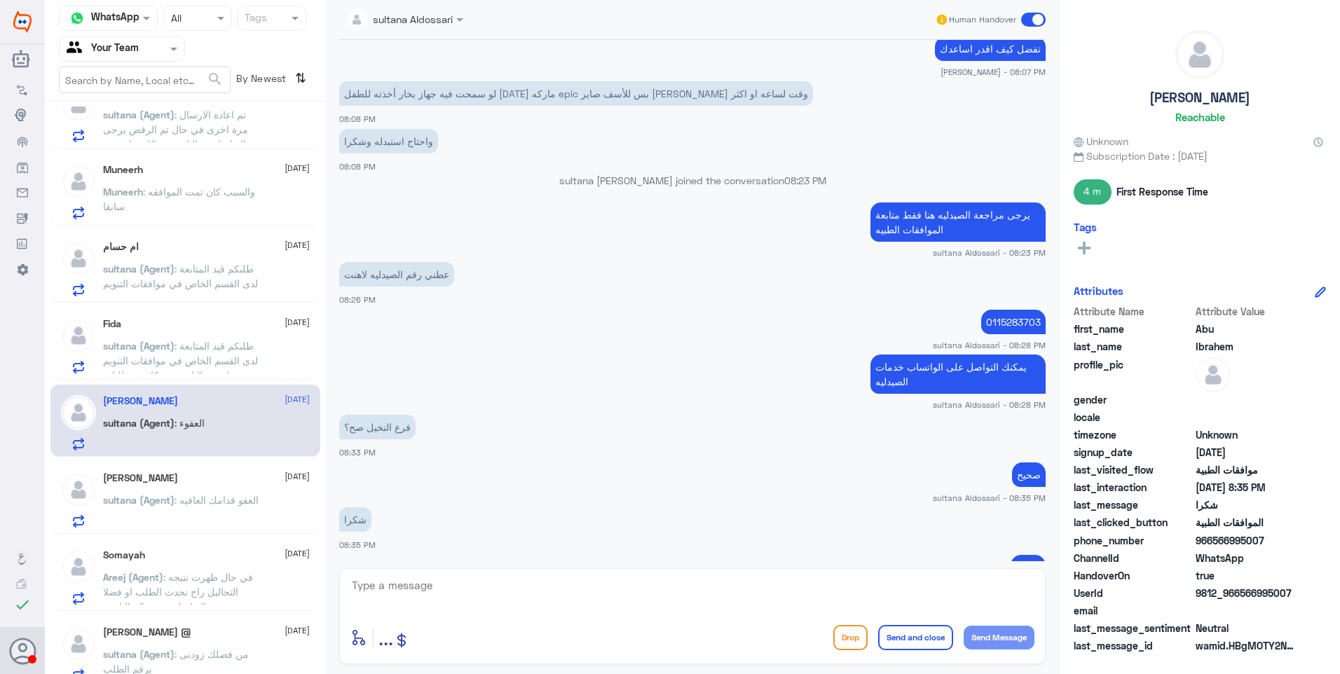
click at [152, 505] on span "sultana (Agent)" at bounding box center [138, 500] width 71 height 12
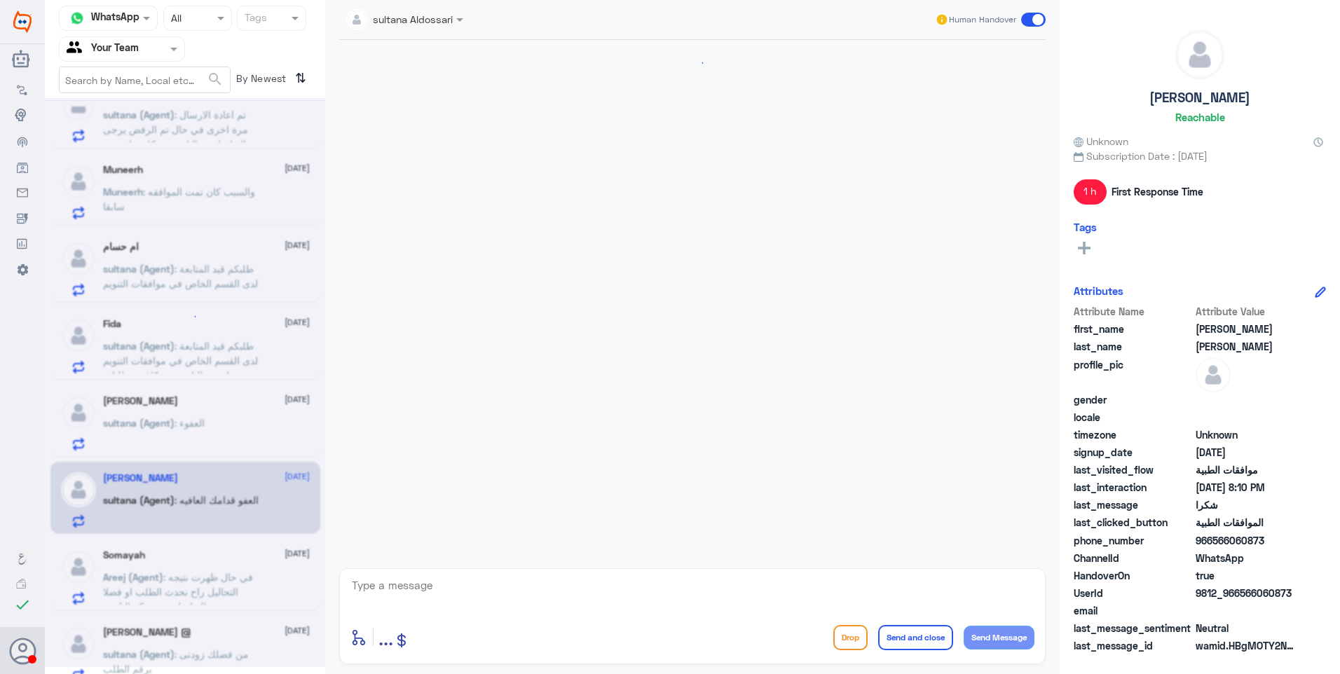
scroll to position [985, 0]
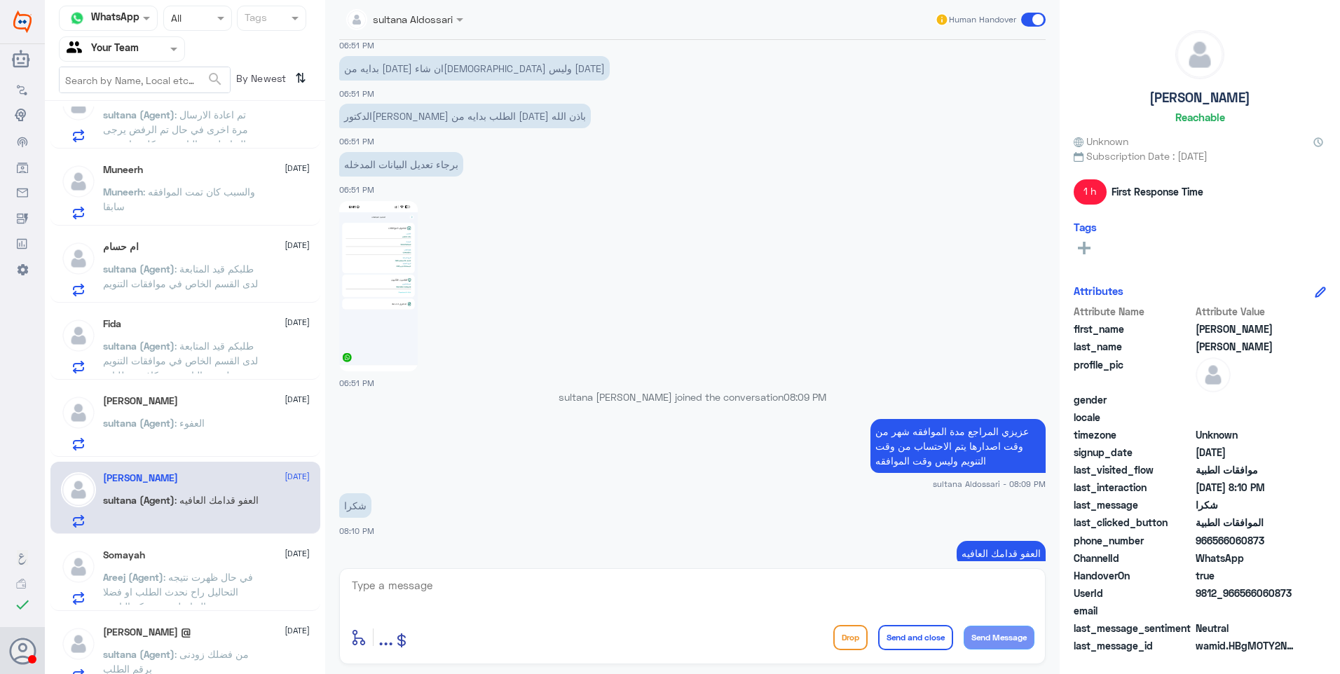
click at [202, 426] on div "sultana (Agent) : العفوء" at bounding box center [206, 435] width 207 height 32
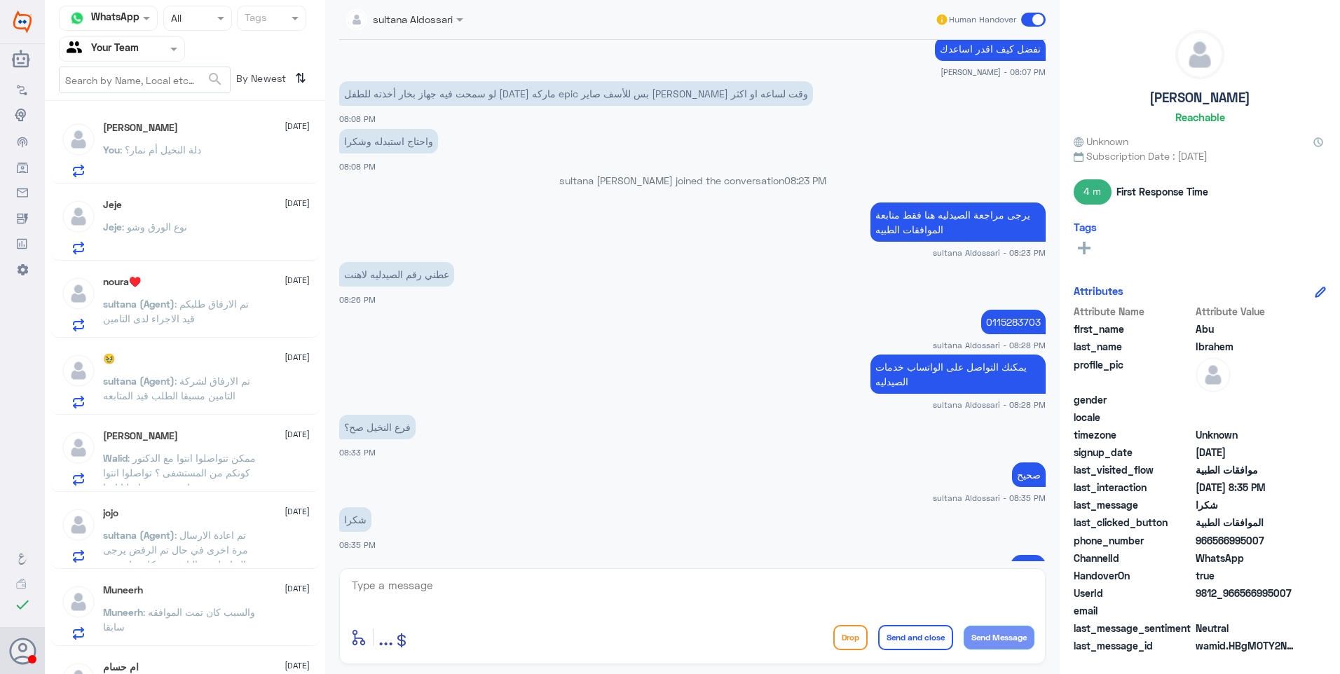
click at [212, 149] on div "You : دلة النخيل أم نمار؟" at bounding box center [206, 162] width 207 height 32
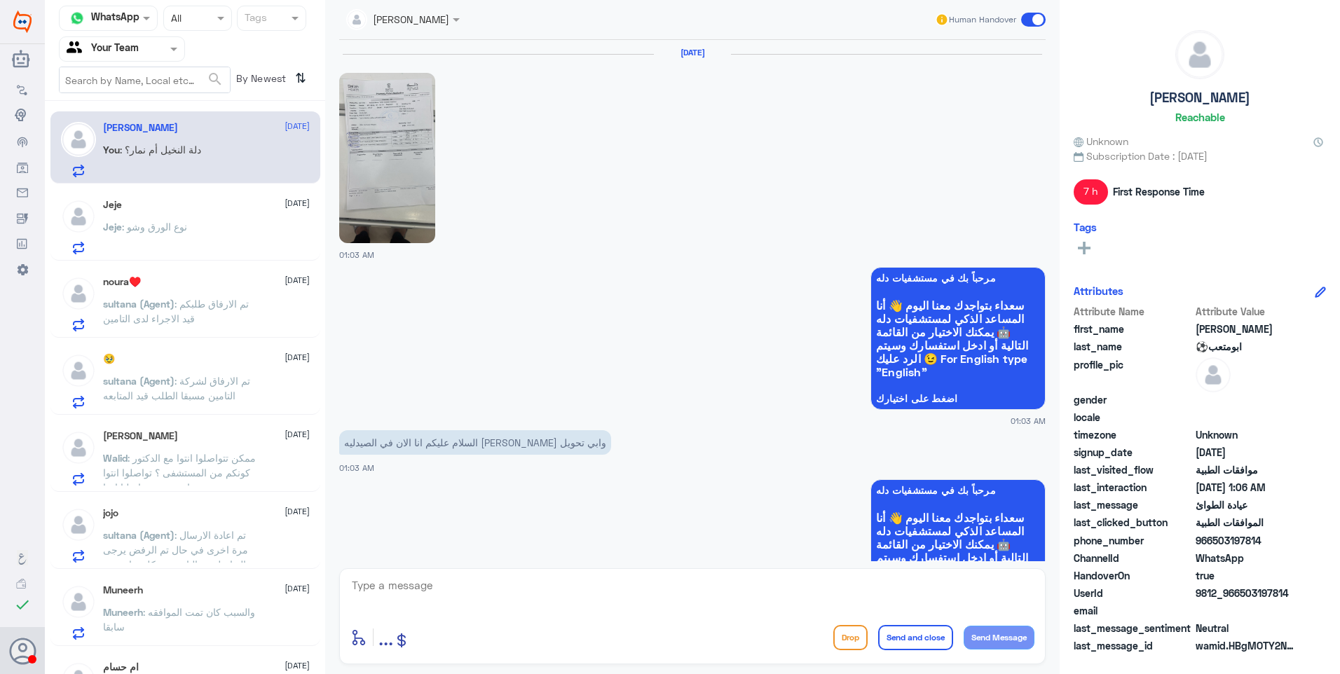
scroll to position [693, 0]
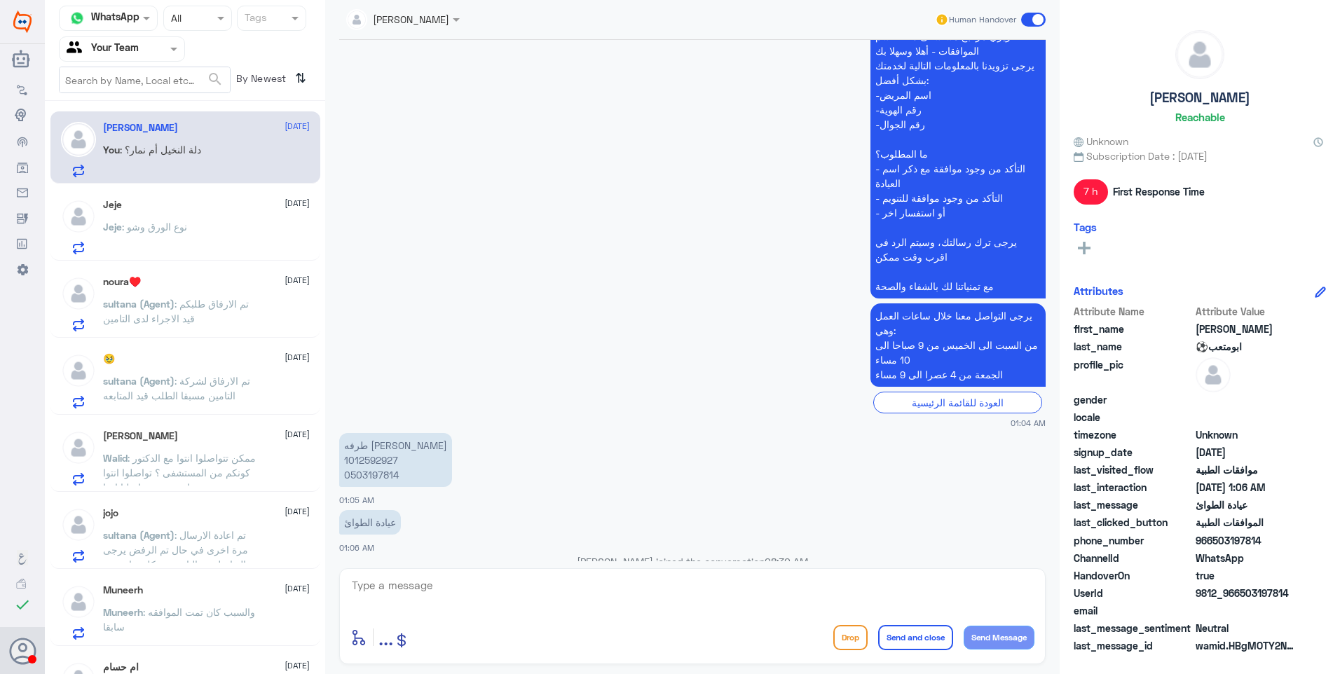
click at [245, 201] on div "Jeje 24 September" at bounding box center [206, 205] width 207 height 12
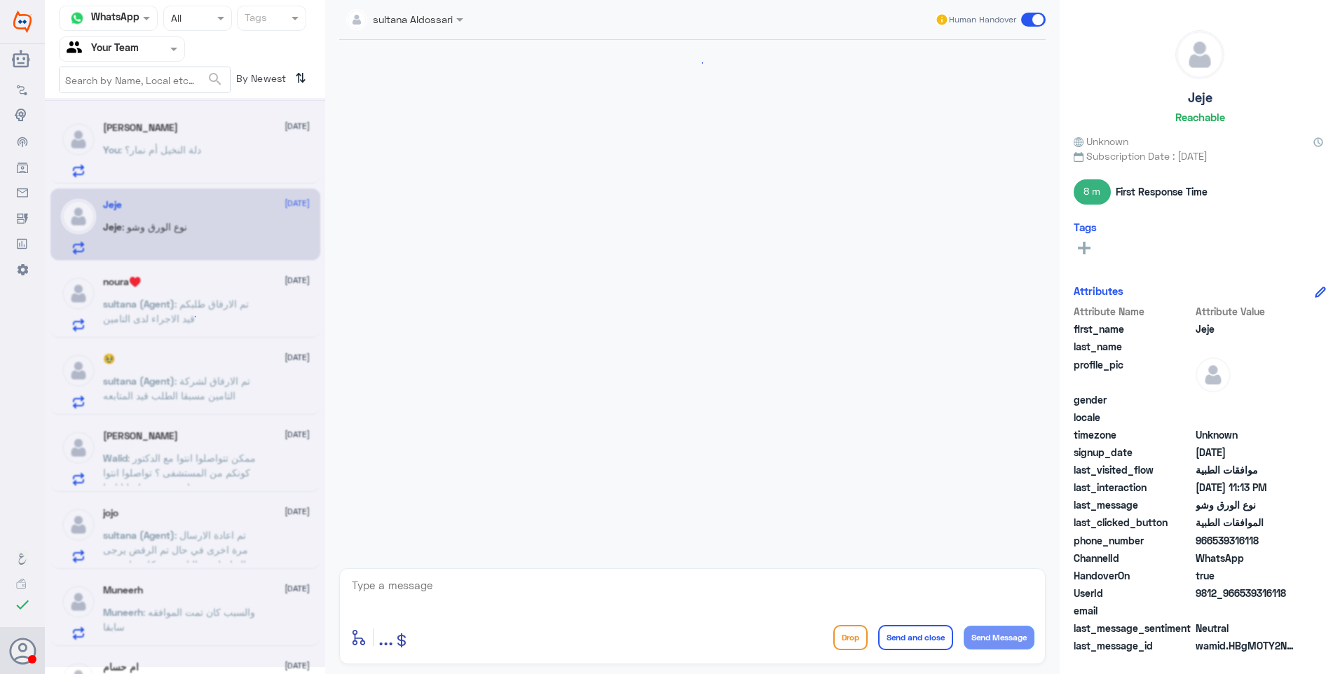
scroll to position [352, 0]
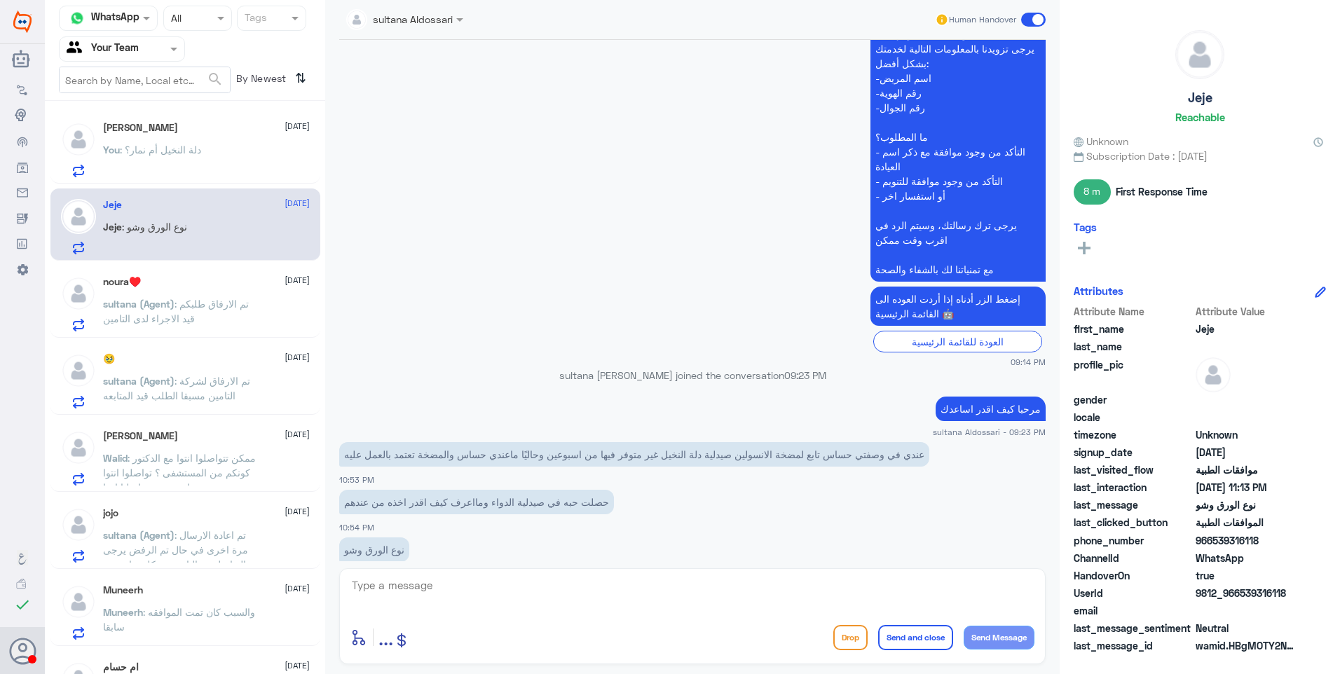
click at [171, 297] on p "sultana (Agent) : تم الارفاق طلبكم قيد الاجراء لدى التامين" at bounding box center [182, 313] width 158 height 35
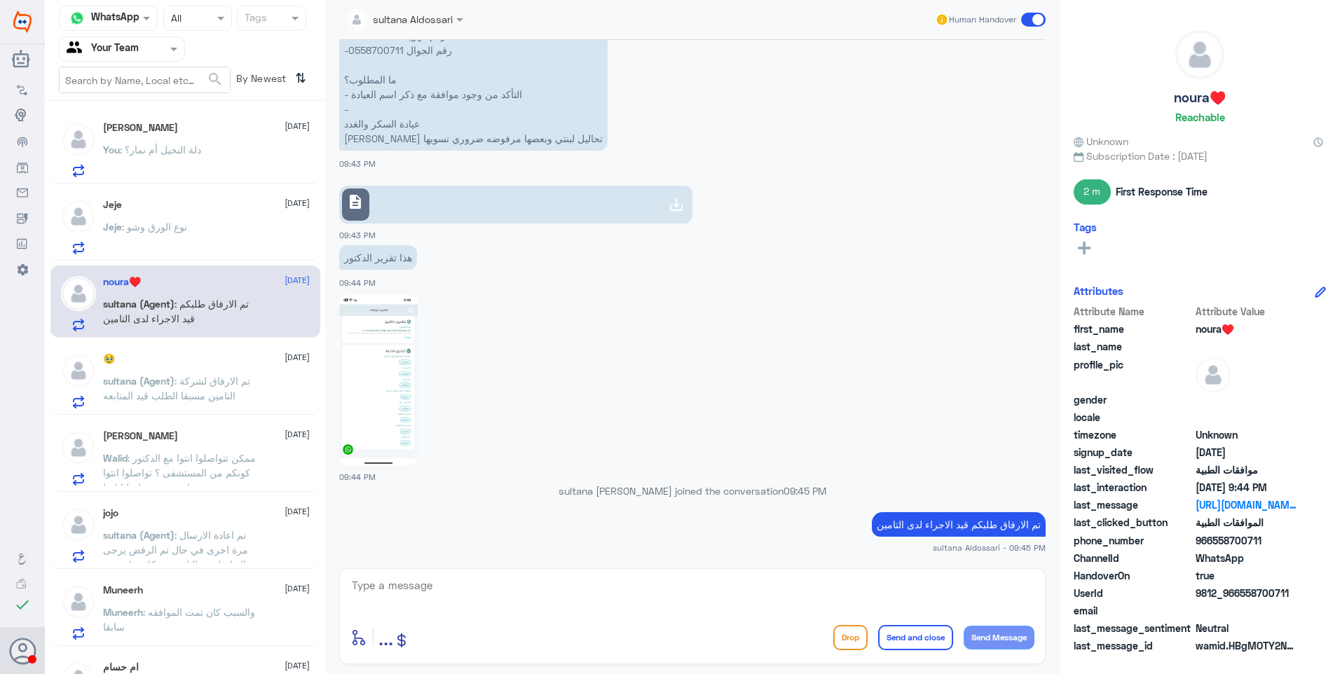
scroll to position [1143, 0]
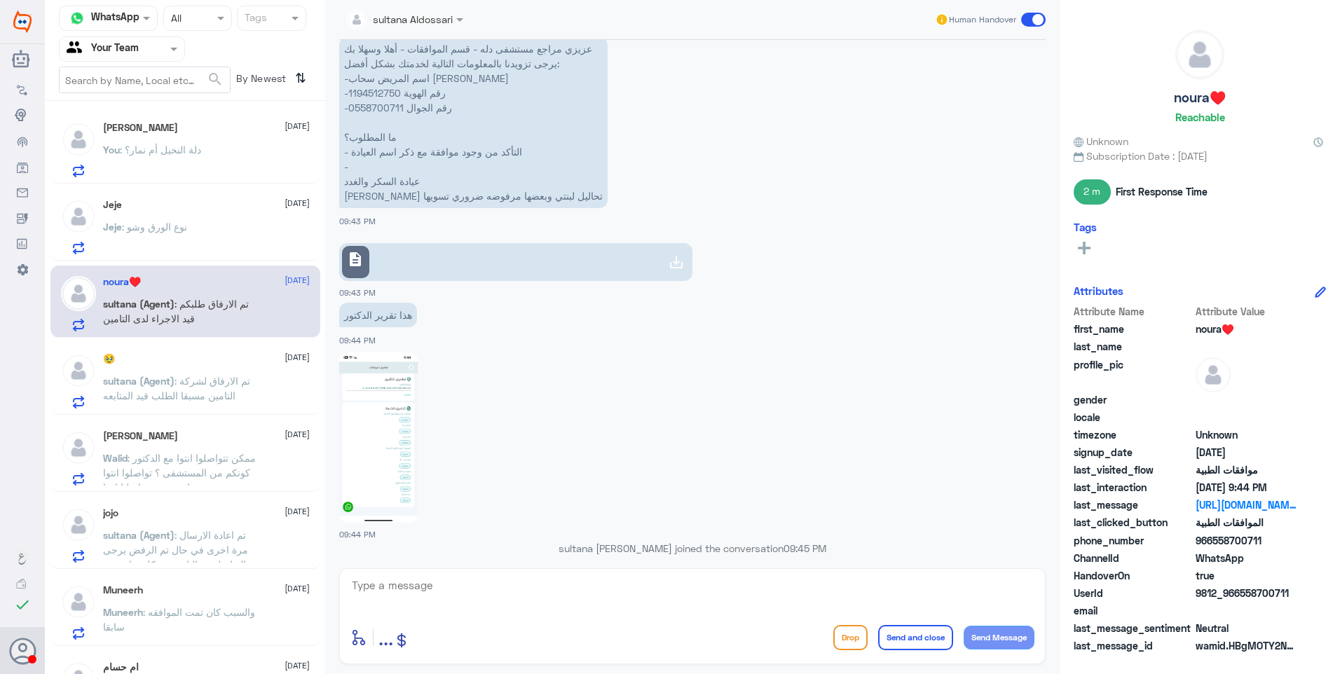
click at [242, 203] on div "Jeje 24 September" at bounding box center [206, 205] width 207 height 12
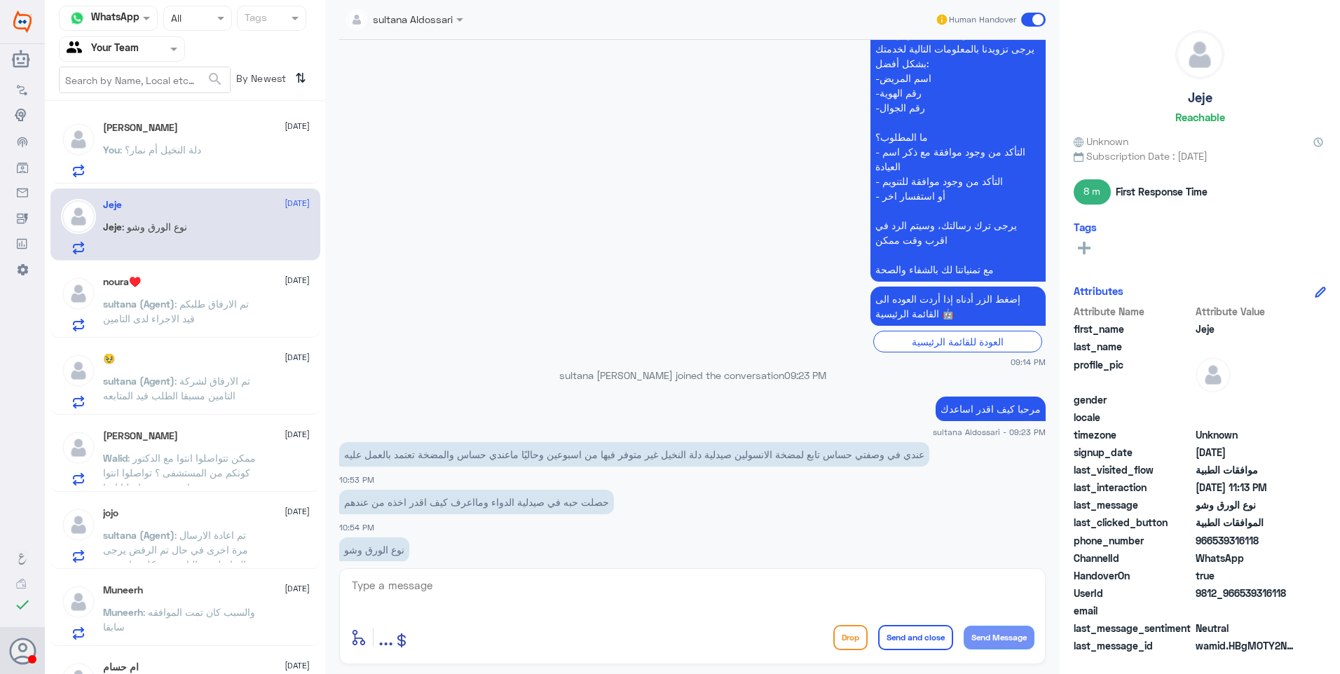
click at [261, 293] on div "noura♥️ 24 September sultana (Agent) : تم الارفاق طلبكم قيد الاجراء لدى التامين" at bounding box center [206, 303] width 207 height 55
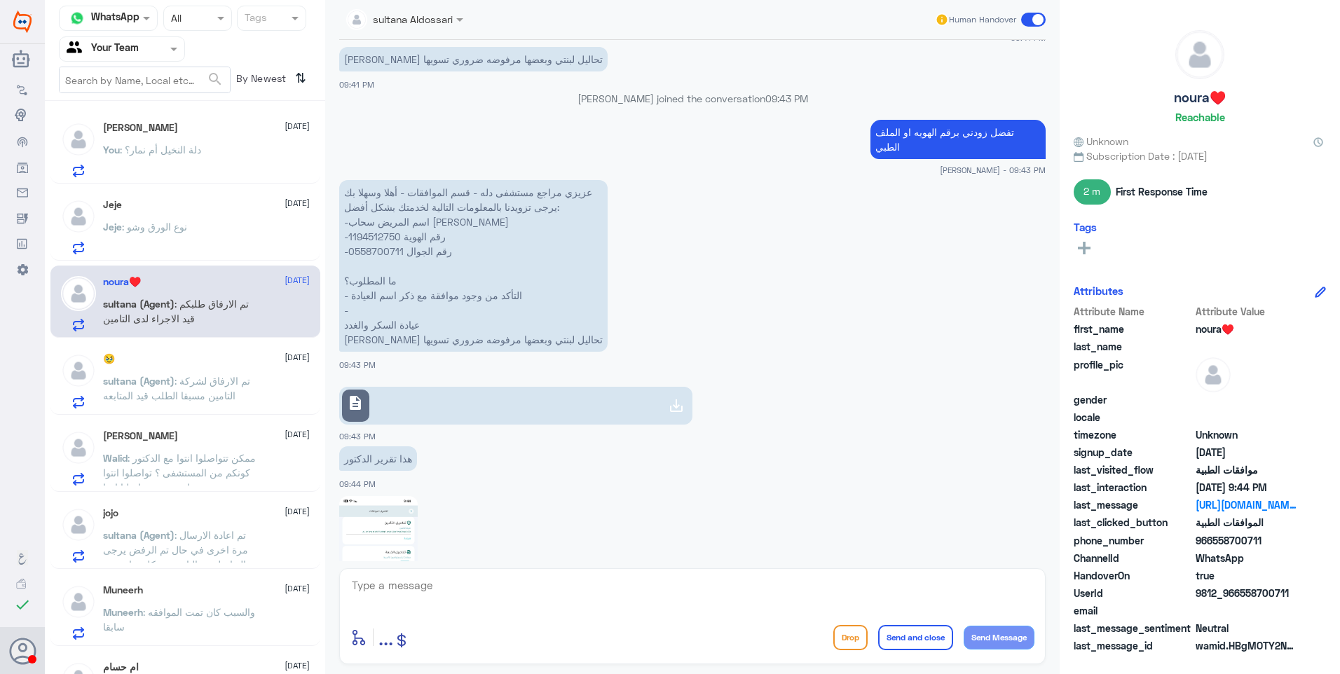
scroll to position [1143, 0]
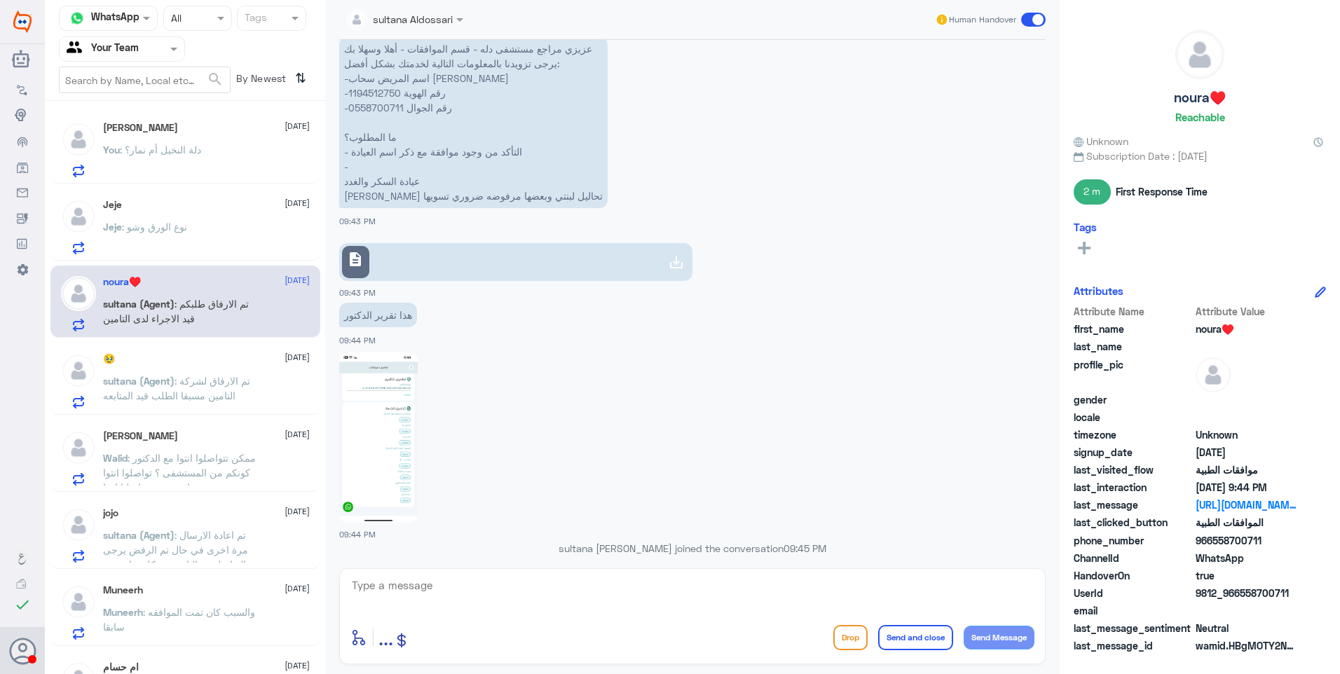
click at [385, 393] on img at bounding box center [378, 437] width 78 height 170
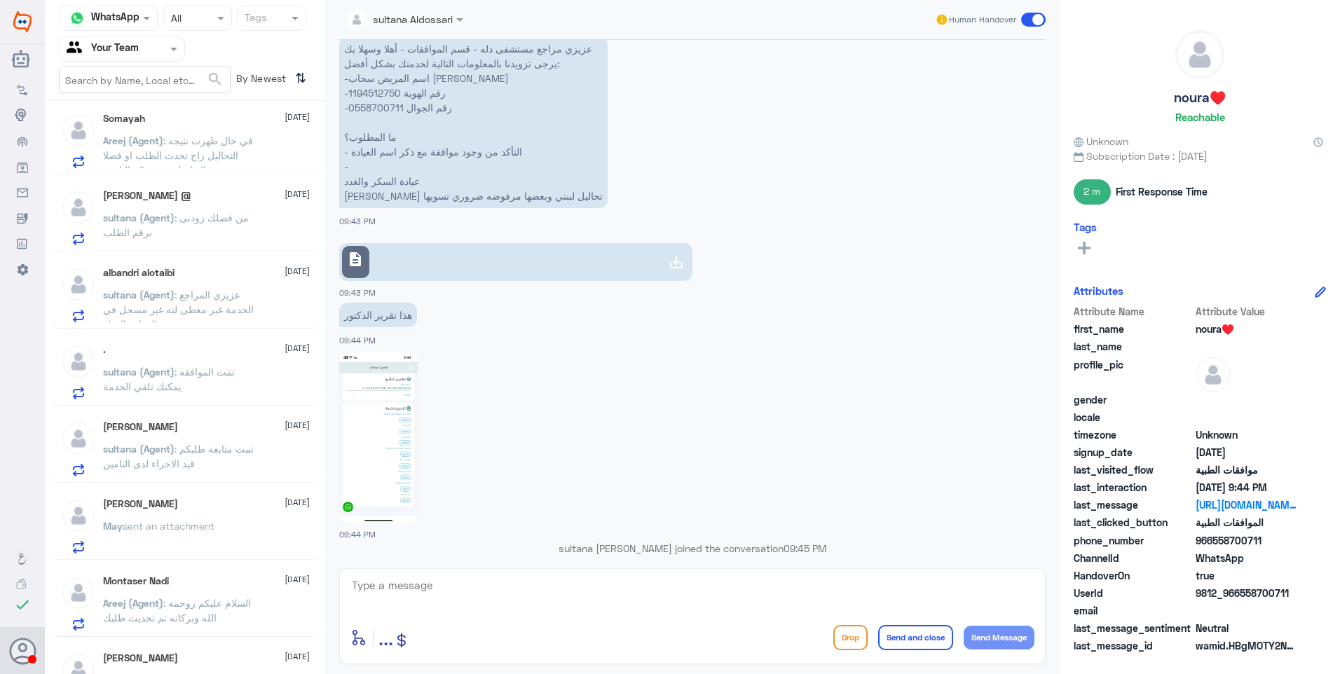
scroll to position [1049, 0]
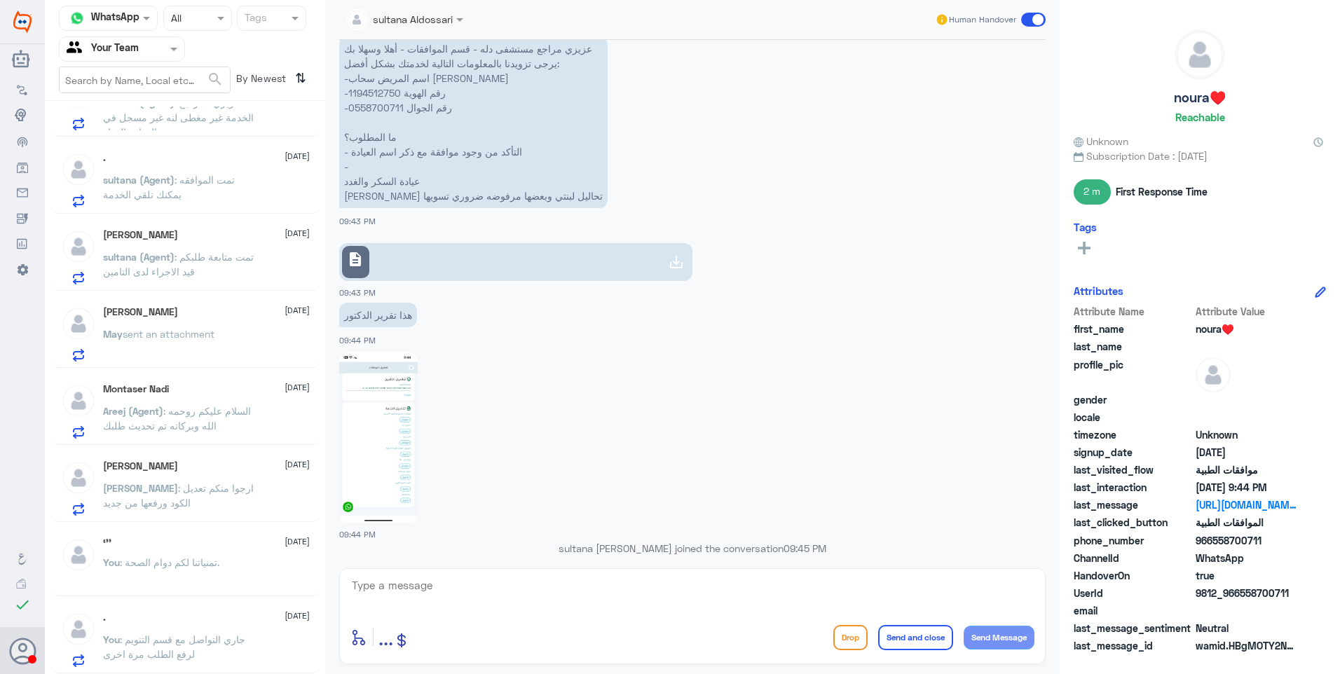
click at [203, 649] on p "You : جاري التواصل مع قسم التنويم لرفع الطلب مرة اخرى" at bounding box center [182, 649] width 158 height 35
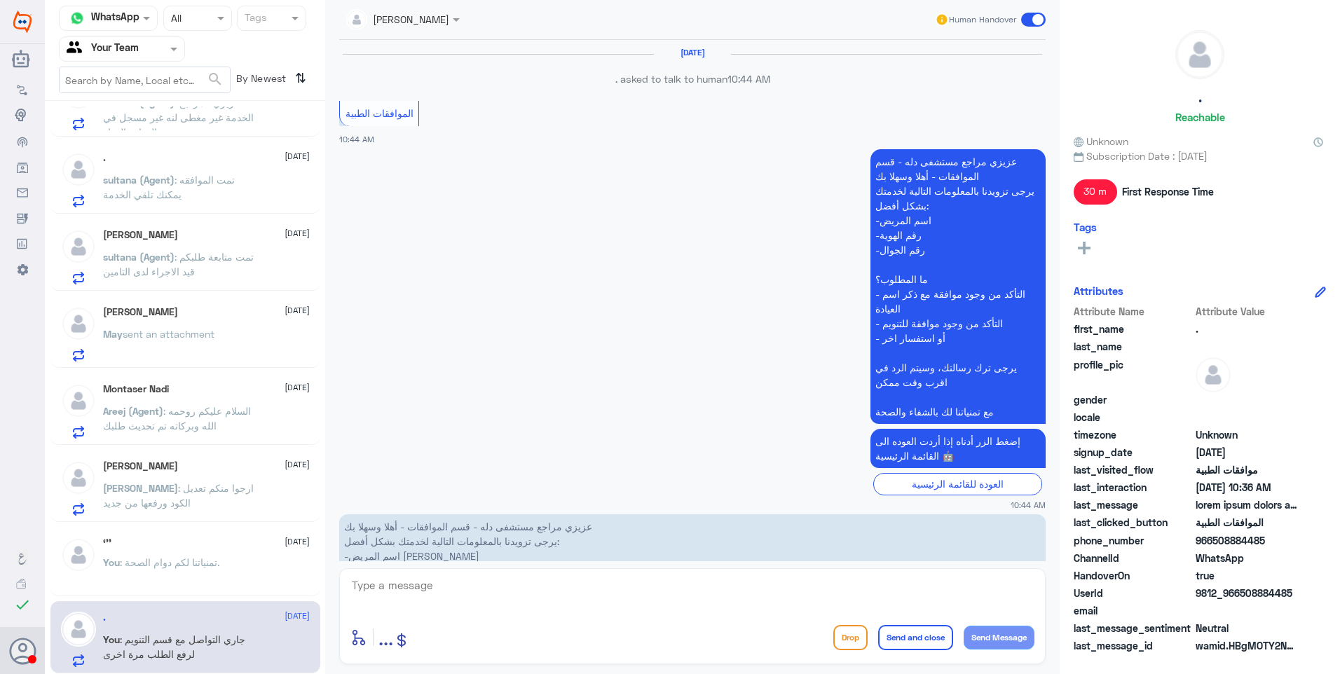
scroll to position [1734, 0]
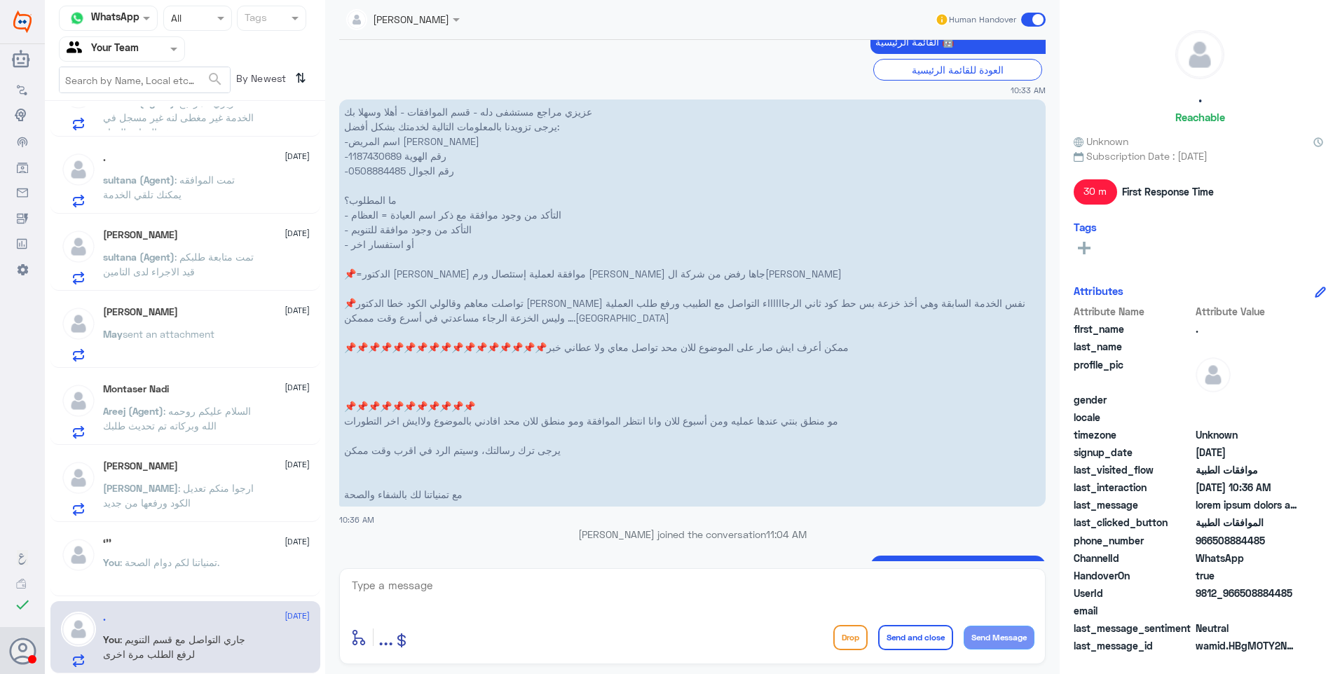
click at [165, 570] on p "You : تمنياتنا لكم دوام الصحة." at bounding box center [161, 572] width 116 height 35
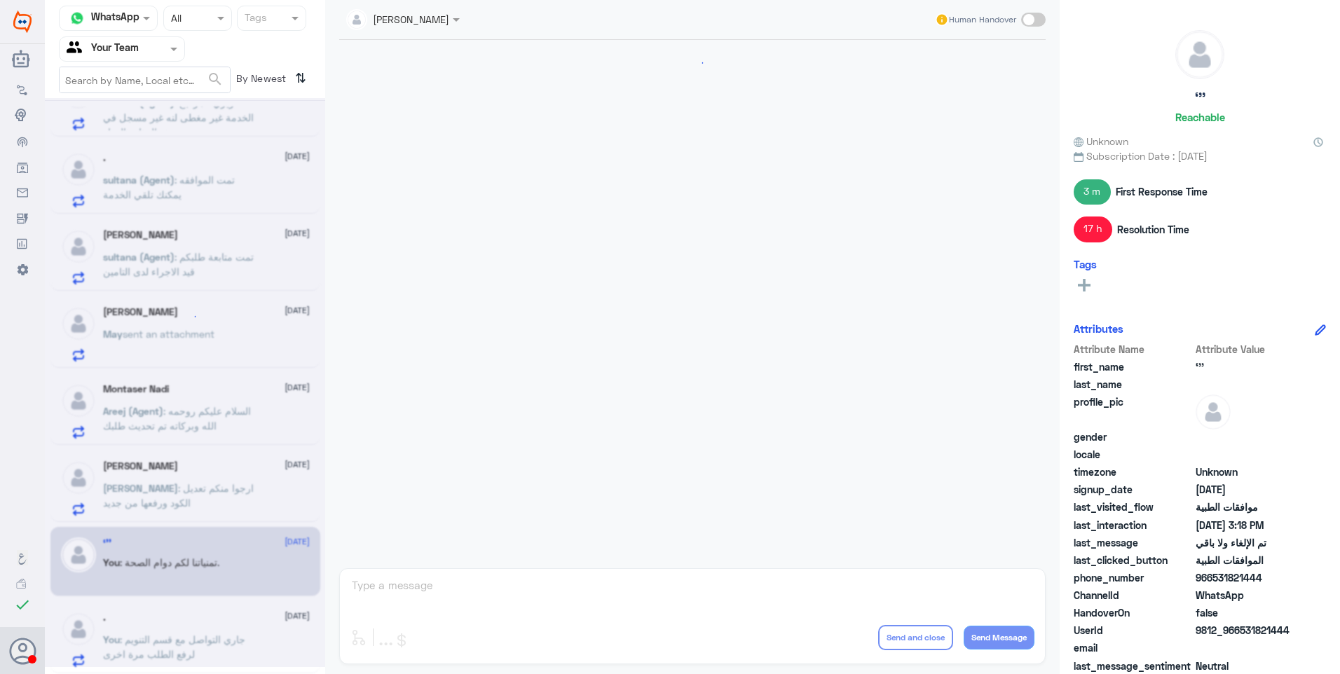
scroll to position [730, 0]
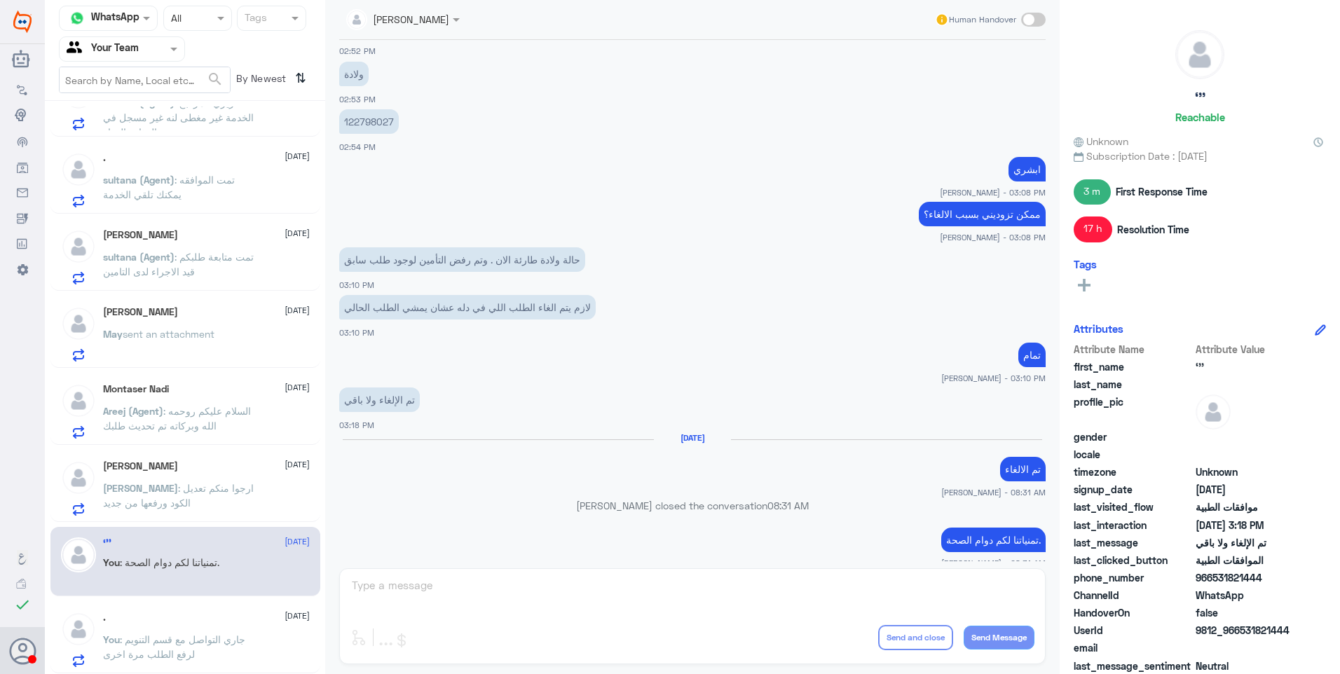
click at [157, 495] on p "Abdullah : ارجوا منكم تعديل الكود ورفعها من جديد" at bounding box center [182, 498] width 158 height 35
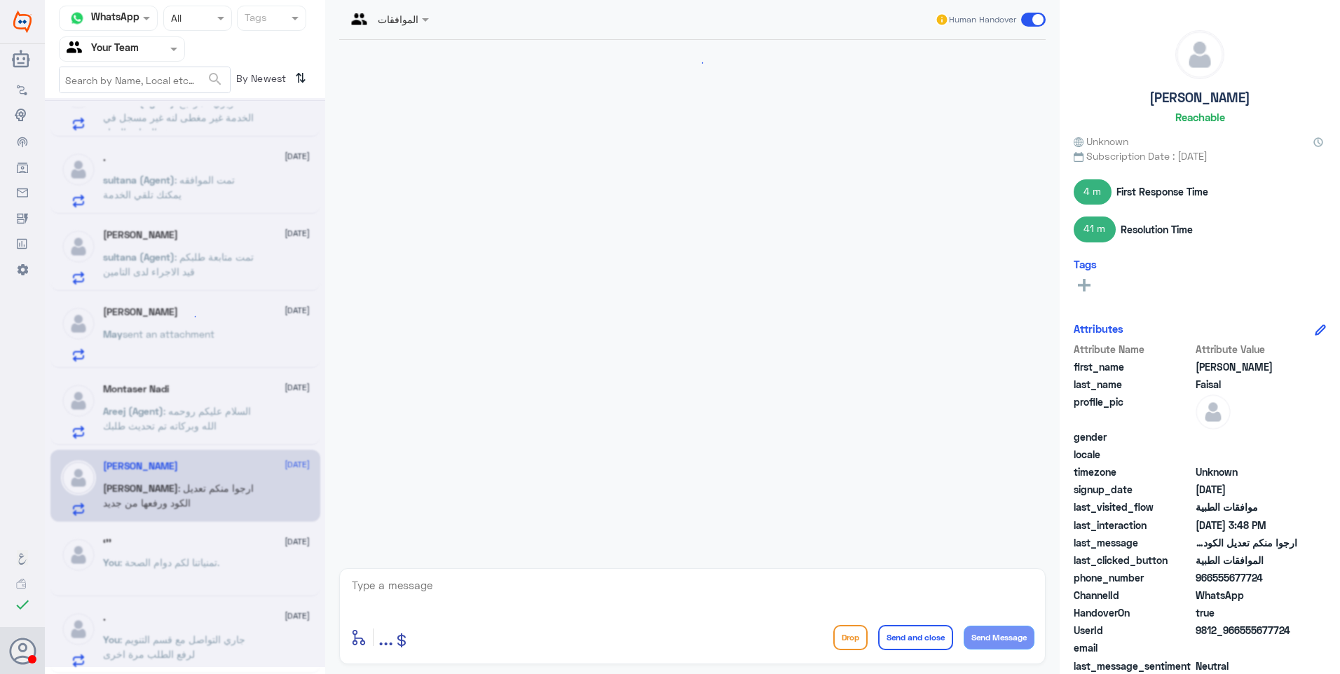
scroll to position [874, 0]
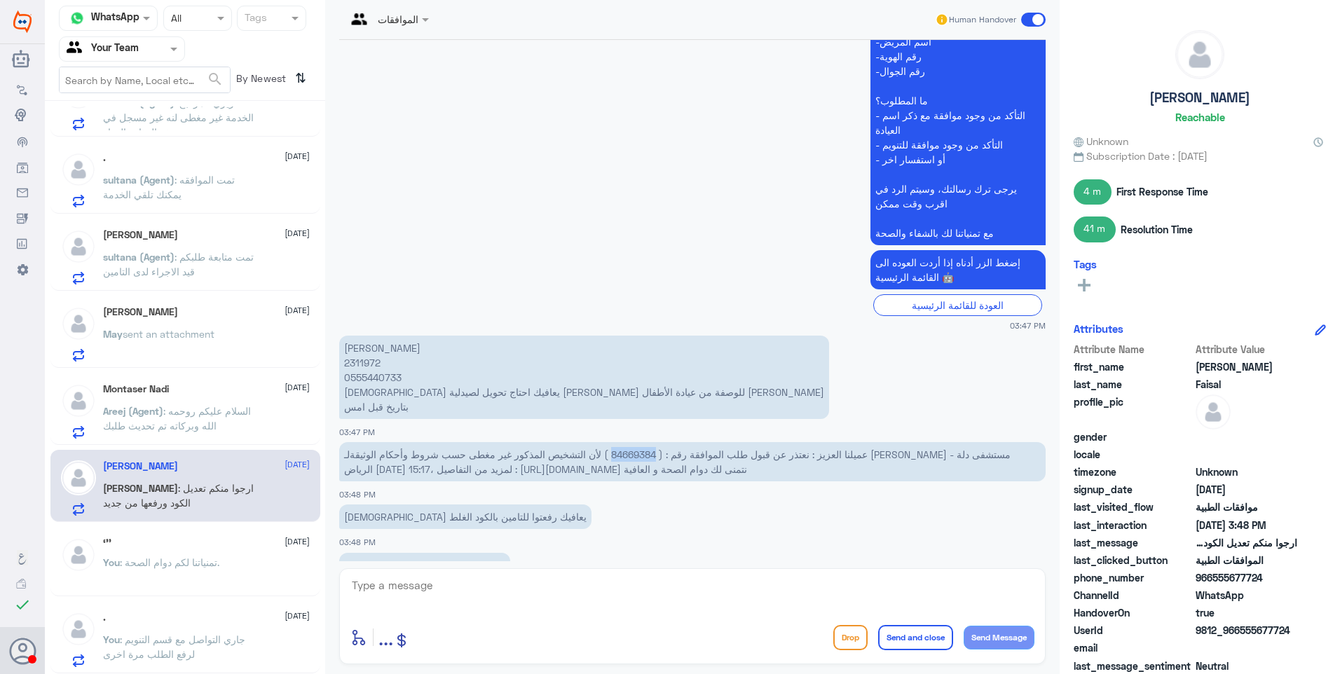
drag, startPoint x: 559, startPoint y: 409, endPoint x: 601, endPoint y: 414, distance: 43.1
click at [601, 449] on span "عميلنا العزيز : نعتذر عن قبول طلب الموافقة رقم : ( 84669384 ) لأن التشخيص المذك…" at bounding box center [677, 462] width 666 height 27
copy span "84669384"
